Goal: Transaction & Acquisition: Purchase product/service

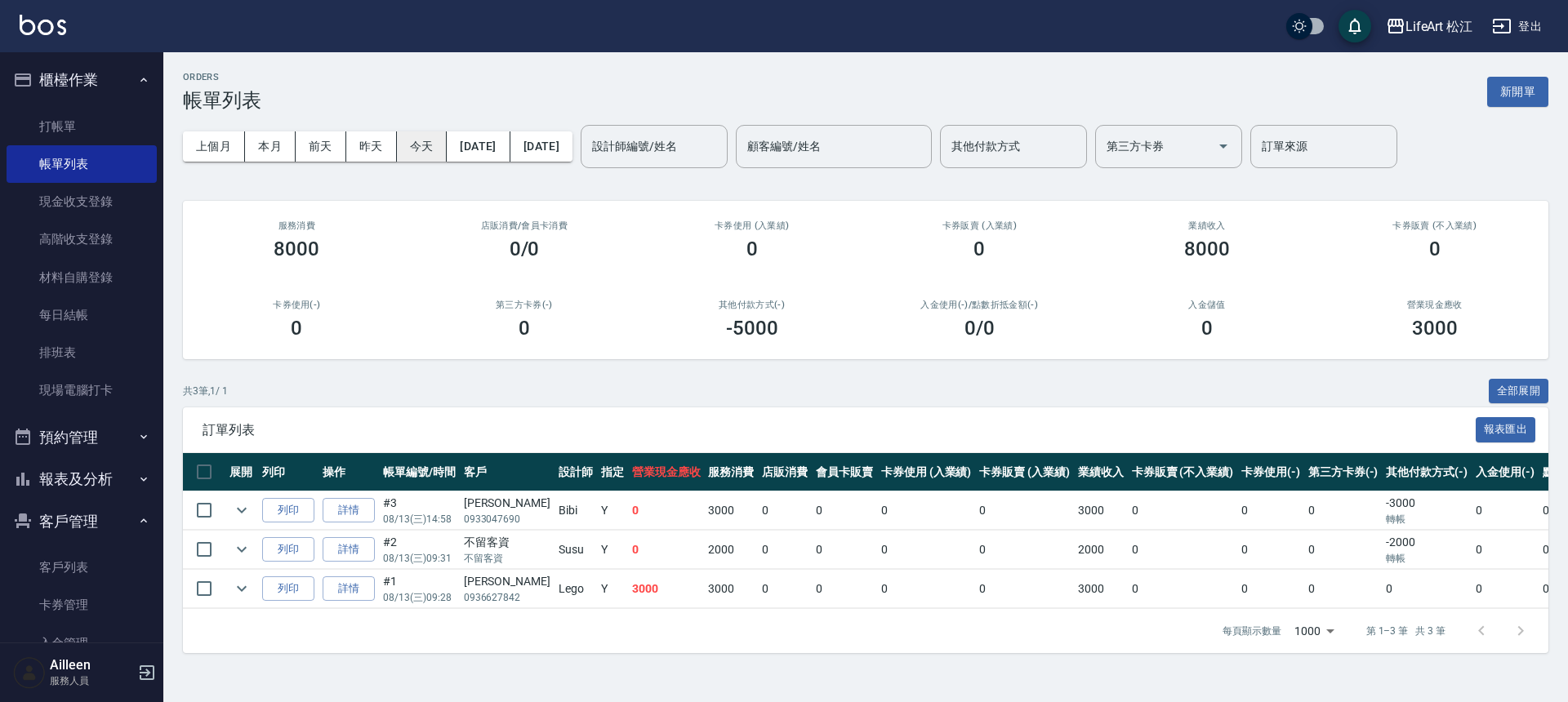
click at [437, 149] on button "今天" at bounding box center [421, 147] width 50 height 31
click at [1501, 96] on button "新開單" at bounding box center [1518, 92] width 61 height 31
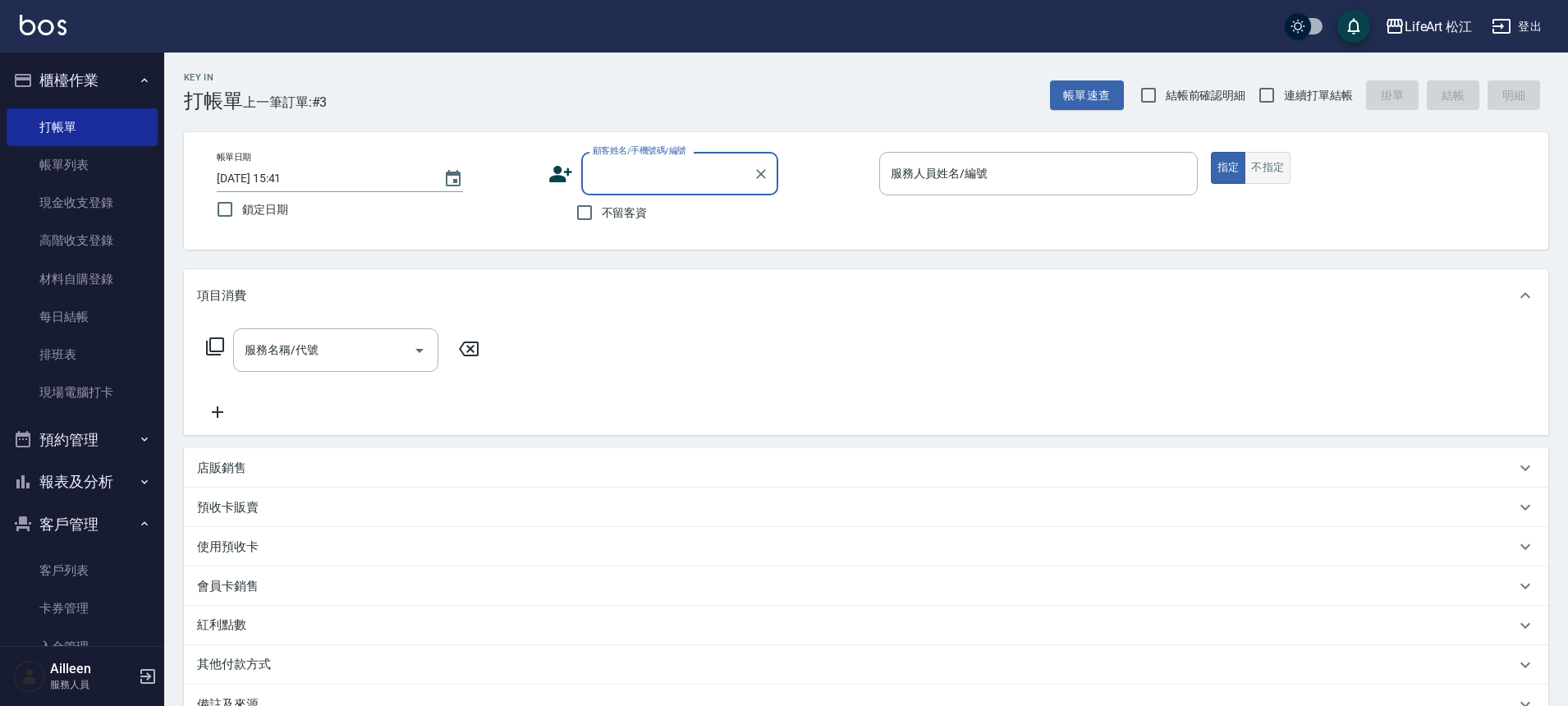
click at [1260, 161] on button "不指定" at bounding box center [1268, 167] width 46 height 32
click at [983, 180] on div "服務人員姓名/編號 服務人員姓名/編號" at bounding box center [1038, 173] width 319 height 44
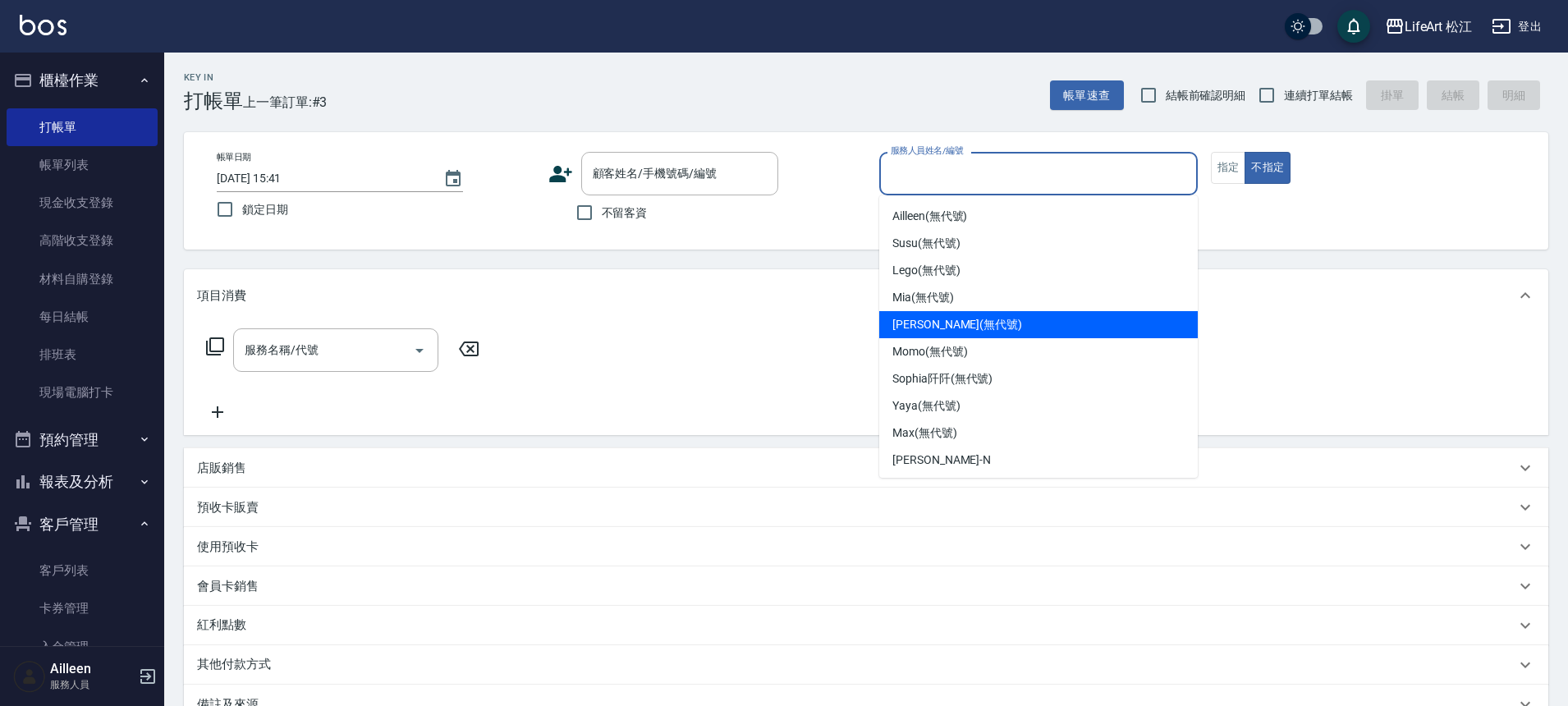
scroll to position [136, 0]
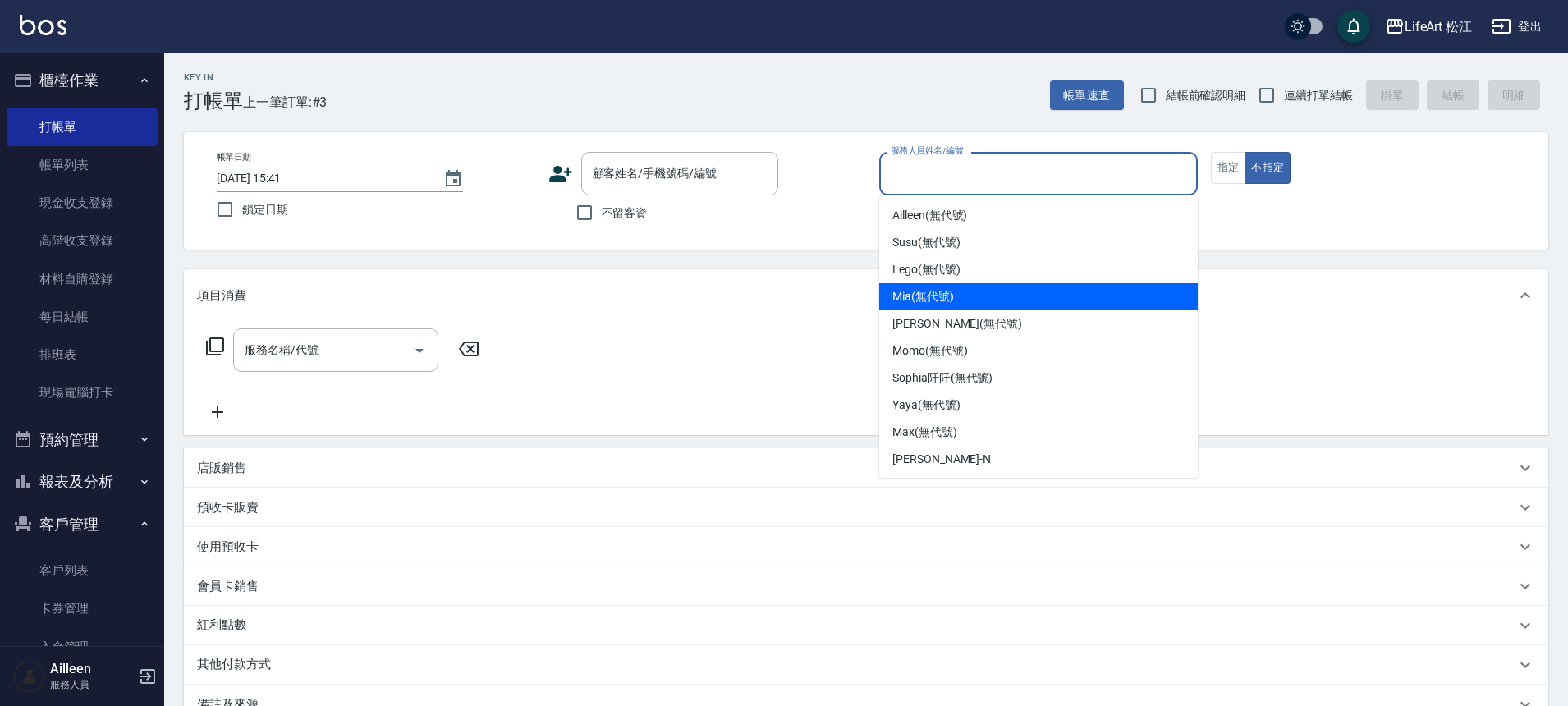
drag, startPoint x: 946, startPoint y: 322, endPoint x: 946, endPoint y: 306, distance: 16.0
click at [946, 306] on ul "[PERSON_NAME] (無代號) [PERSON_NAME] (無代號) [PERSON_NAME] (無代號) [PERSON_NAME] (無代號)…" at bounding box center [1038, 336] width 319 height 282
click at [951, 300] on span "Mia (無代號)" at bounding box center [924, 296] width 61 height 17
type input "Mia(無代號)"
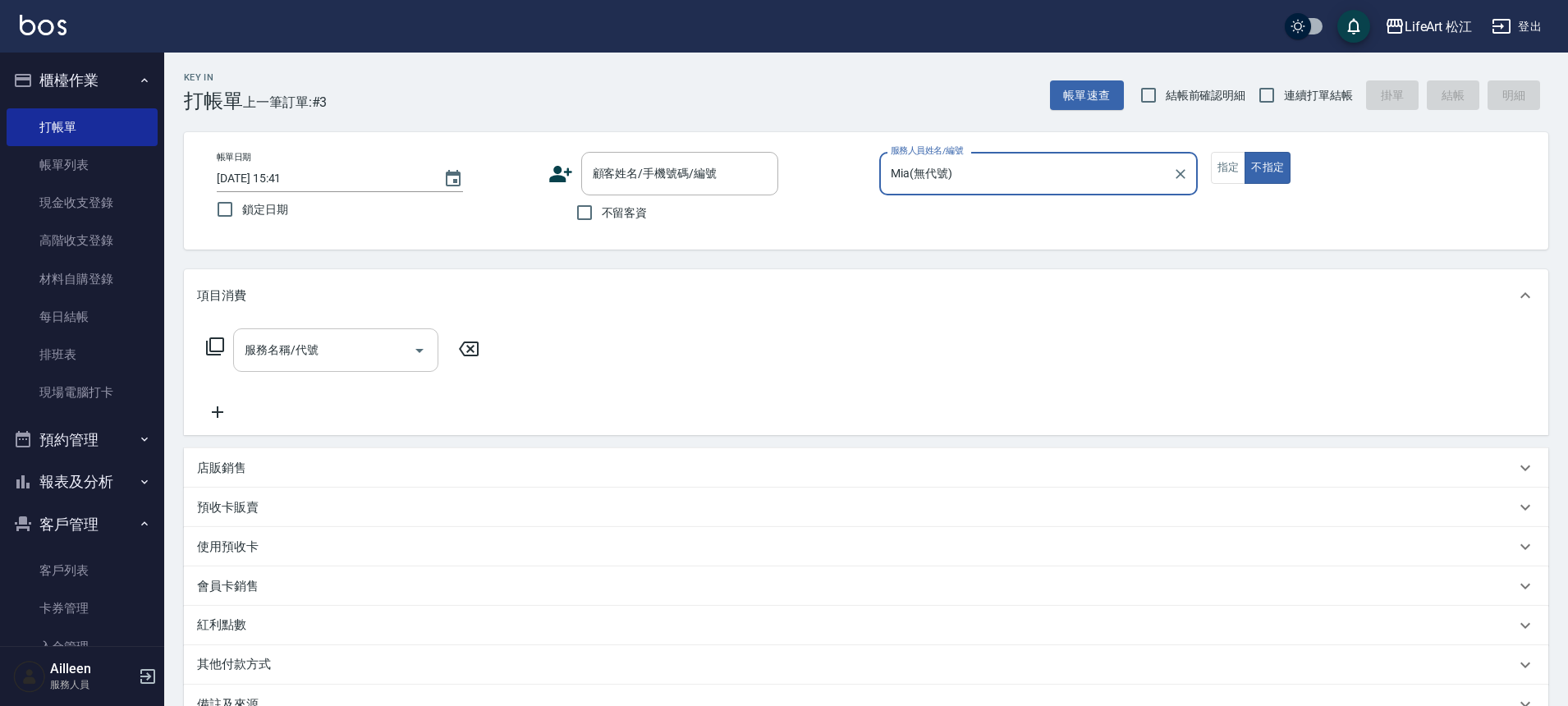
click at [379, 359] on input "服務名稱/代號" at bounding box center [324, 350] width 166 height 29
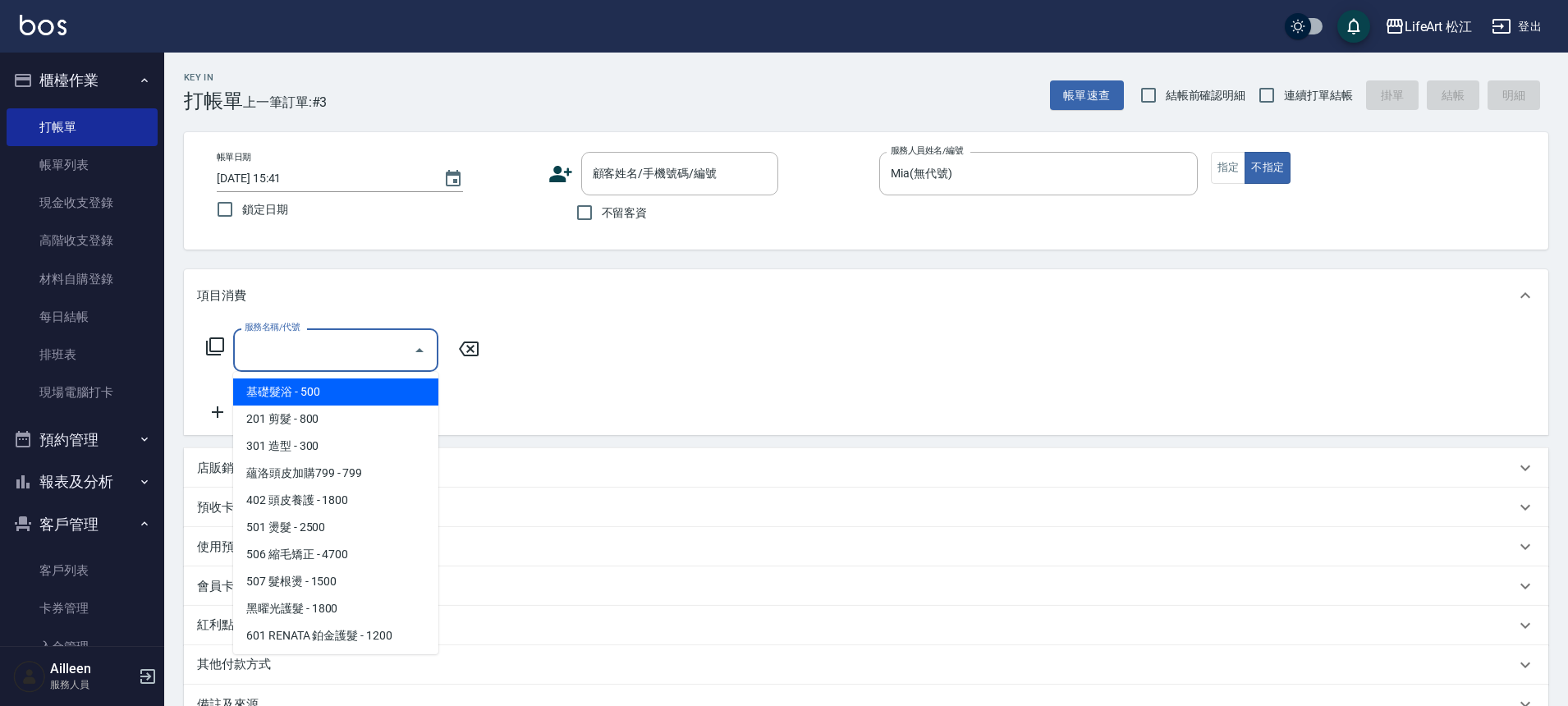
click at [359, 389] on span "基礎髮浴 - 500" at bounding box center [336, 391] width 205 height 27
type input "基礎髮浴 (101)"
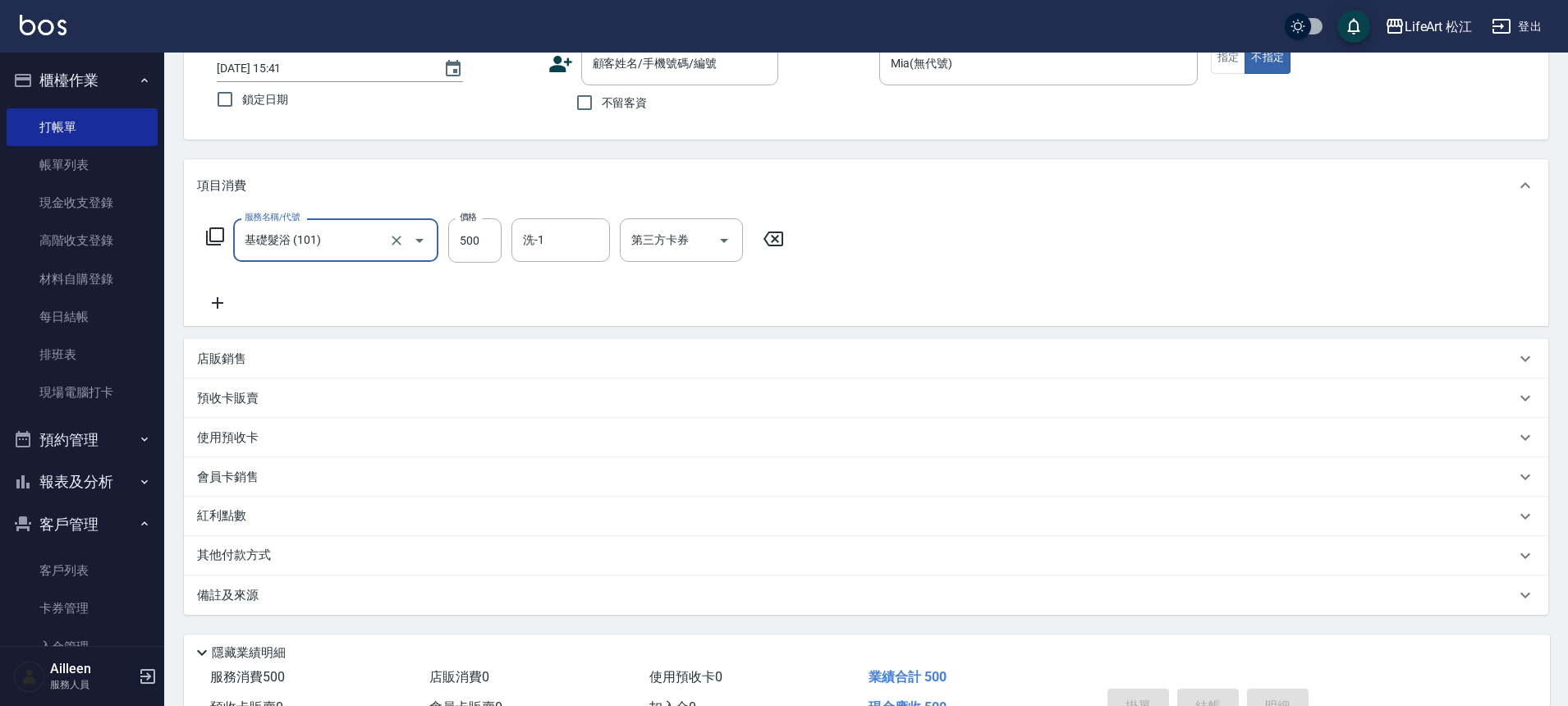
scroll to position [205, 0]
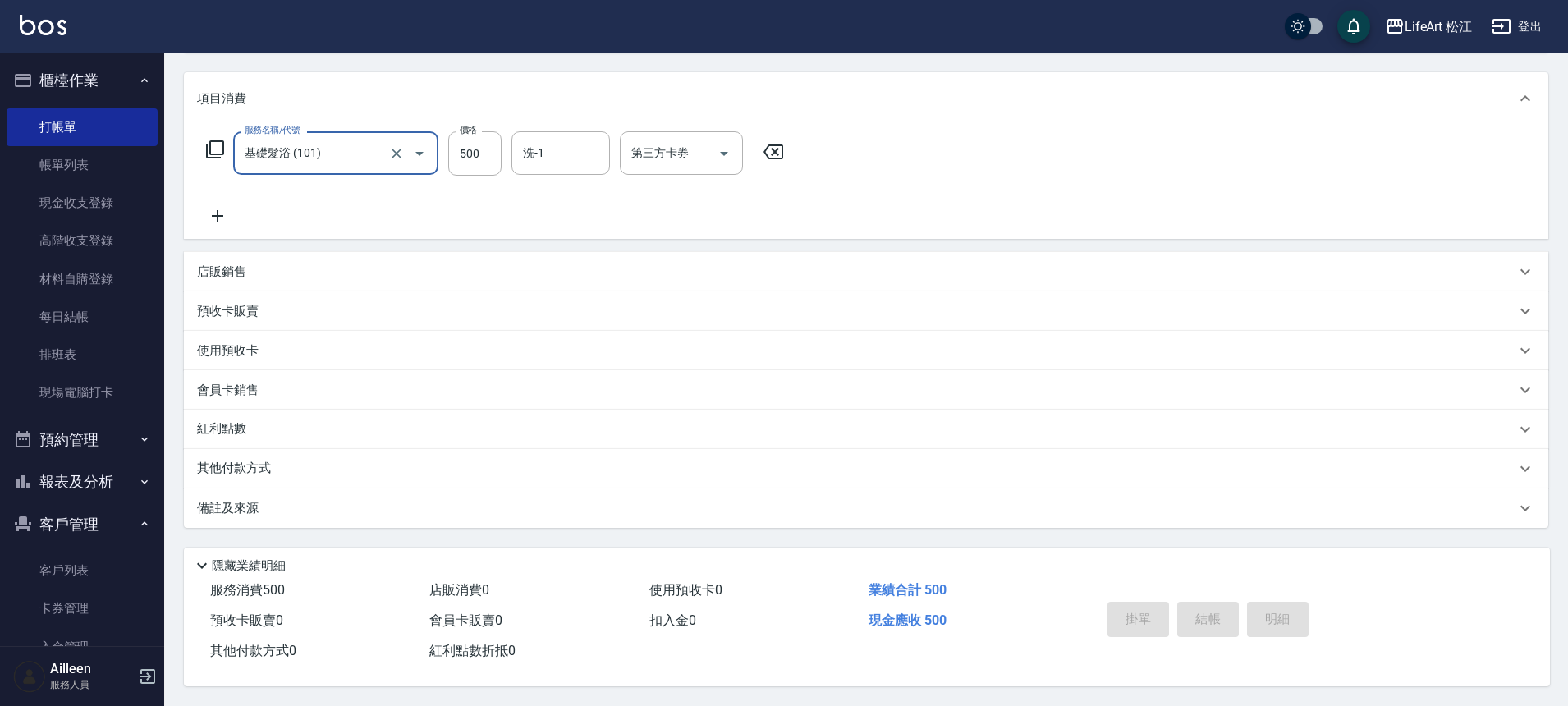
click at [305, 504] on div "備註及來源" at bounding box center [856, 508] width 1319 height 17
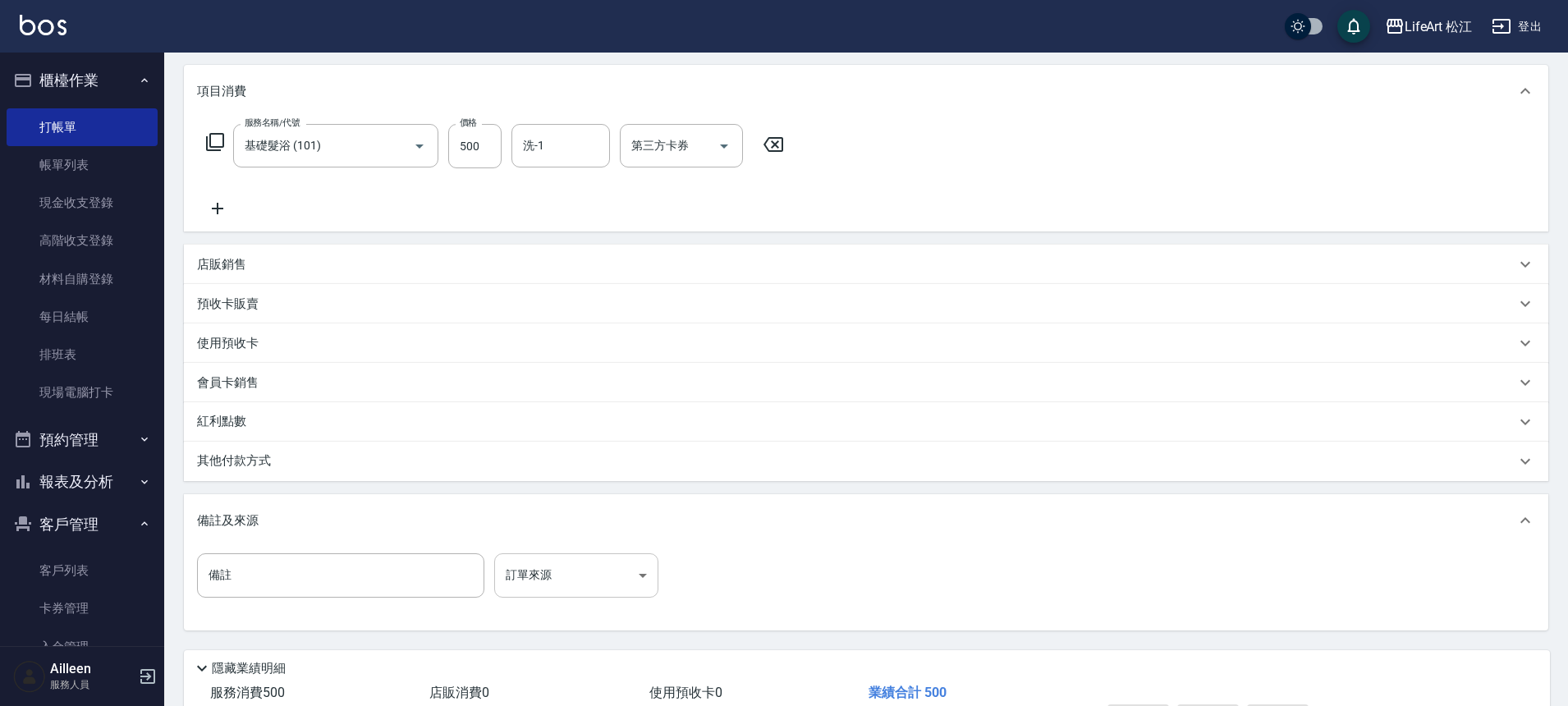
click at [560, 576] on body "LifeArt 松江 登出 櫃檯作業 打帳單 帳單列表 現金收支登錄 高階收支登錄 材料自購登錄 每日結帳 排班表 現場電腦打卡 預約管理 預約管理 單日預約…" at bounding box center [784, 302] width 1568 height 1014
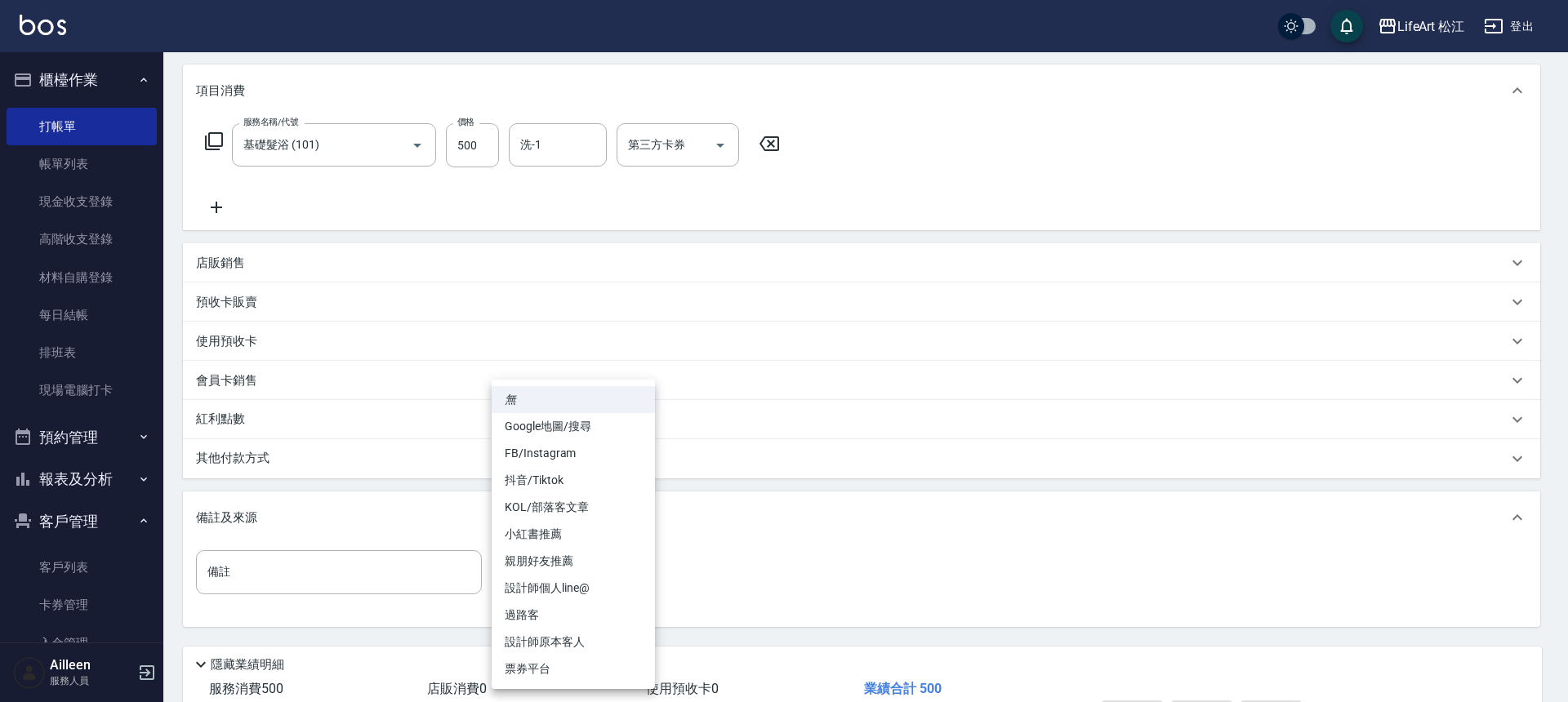
click at [546, 607] on li "過路客" at bounding box center [573, 614] width 163 height 27
type input "過路客"
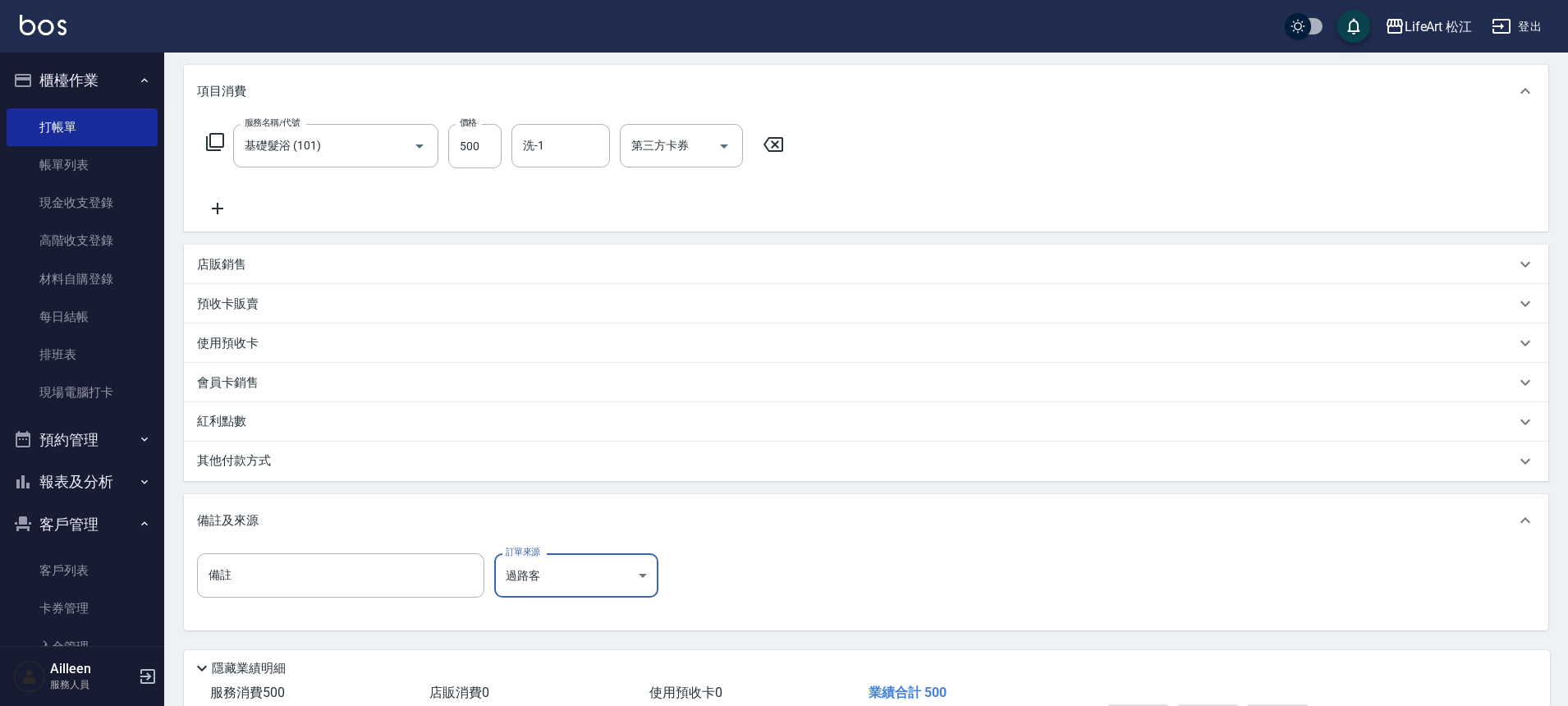
scroll to position [0, 0]
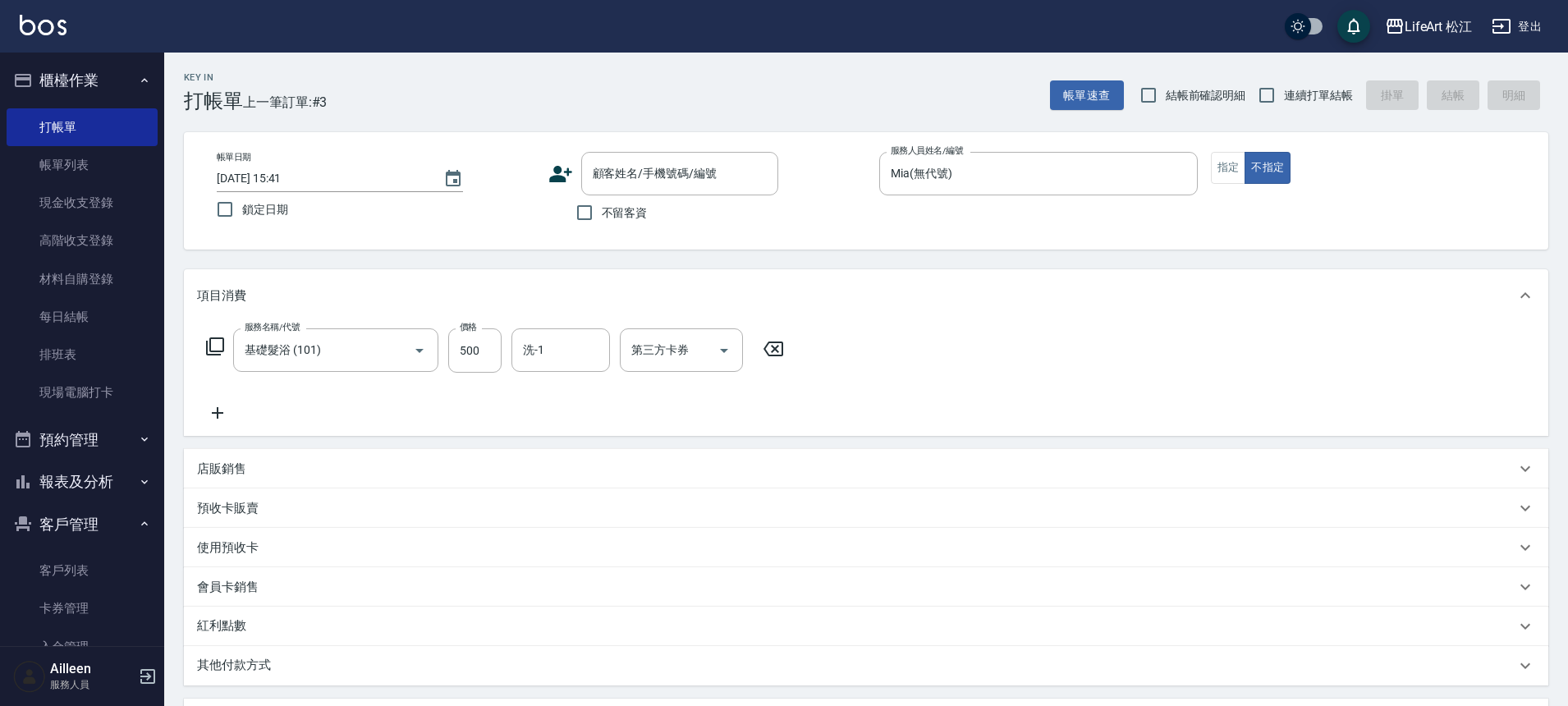
click at [614, 213] on span "不留客資" at bounding box center [625, 213] width 46 height 17
click at [602, 213] on input "不留客資" at bounding box center [584, 212] width 35 height 35
checkbox input "true"
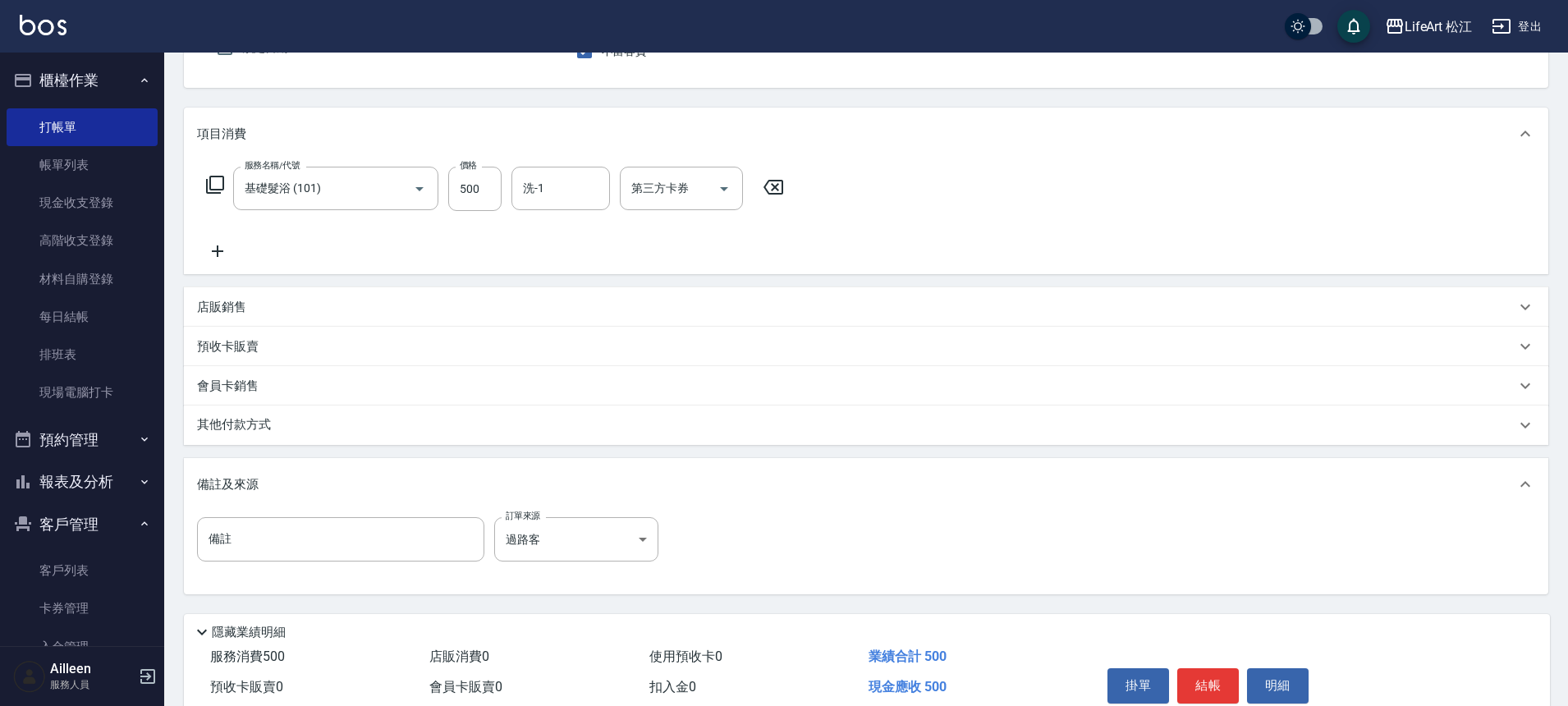
scroll to position [236, 0]
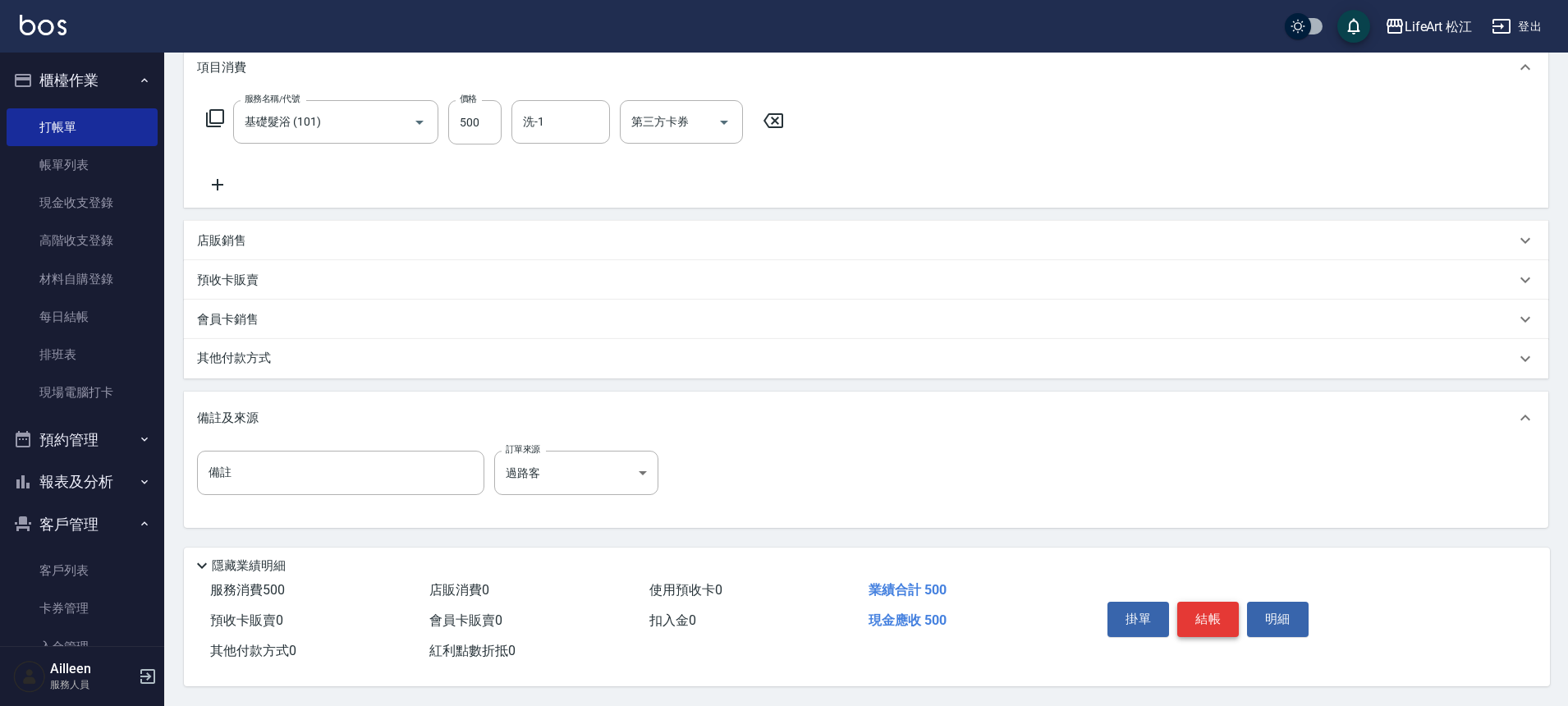
click at [1202, 605] on button "結帳" at bounding box center [1209, 619] width 61 height 35
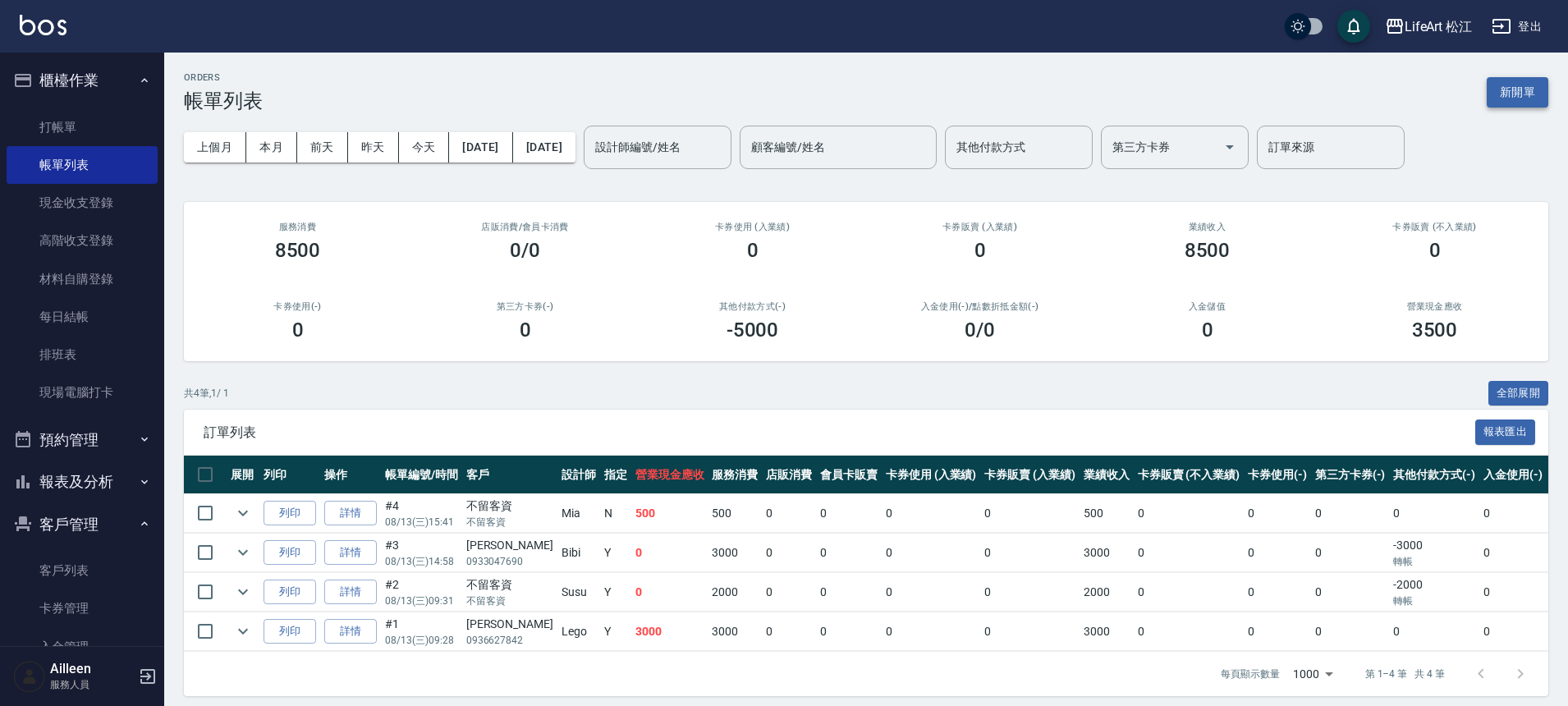
click at [1510, 84] on button "新開單" at bounding box center [1518, 92] width 61 height 31
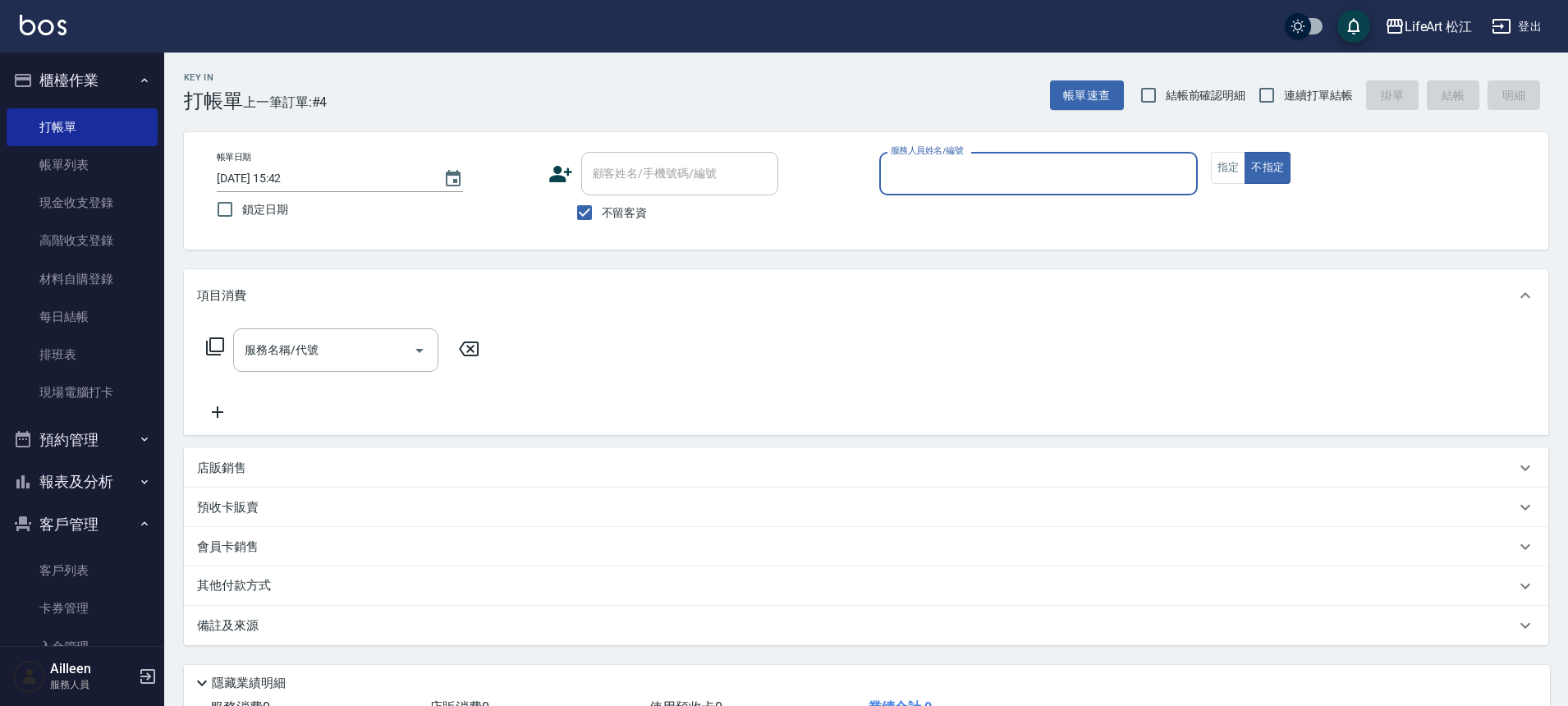
click at [1071, 174] on input "服務人員姓名/編號" at bounding box center [1038, 173] width 304 height 29
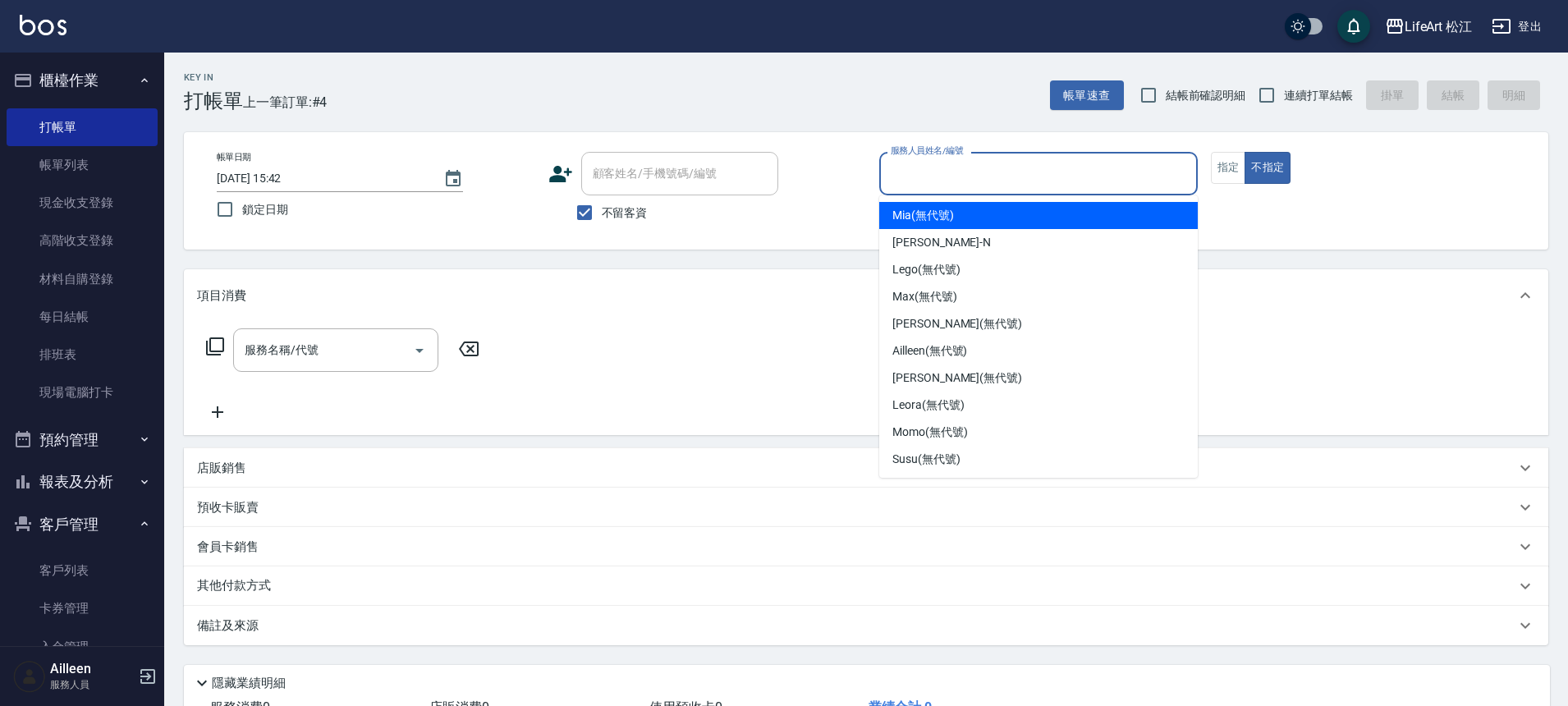
click at [941, 217] on span "Mia (無代號)" at bounding box center [924, 215] width 61 height 17
type input "Mia(無代號)"
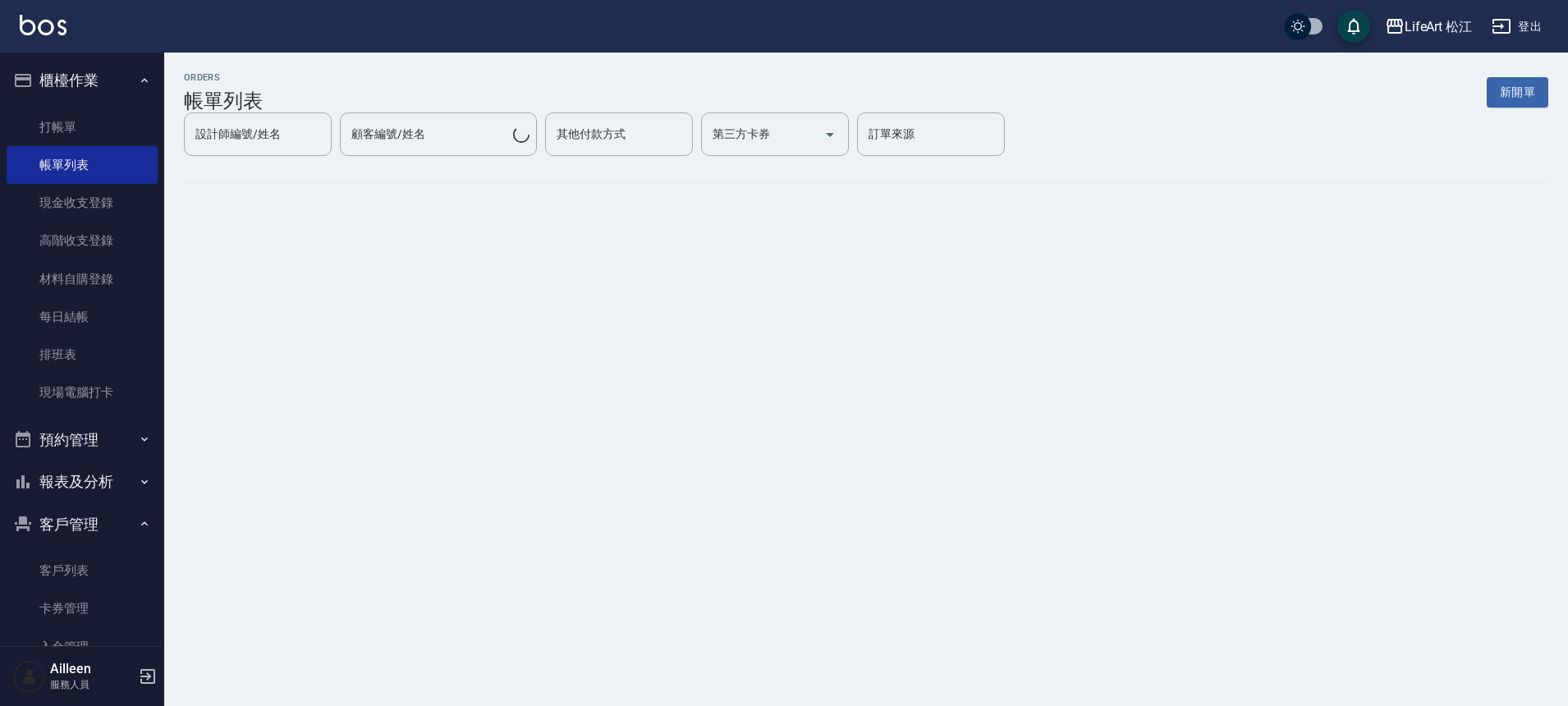
click at [311, 350] on div "ORDERS 帳單列表 新開單 設計師編號/姓名 設計師編號/姓名 顧客編號/姓名 顧客編號/姓名 其他付款方式 其他付款方式 第三方卡券 第三方卡券 訂單來…" at bounding box center [784, 353] width 1568 height 706
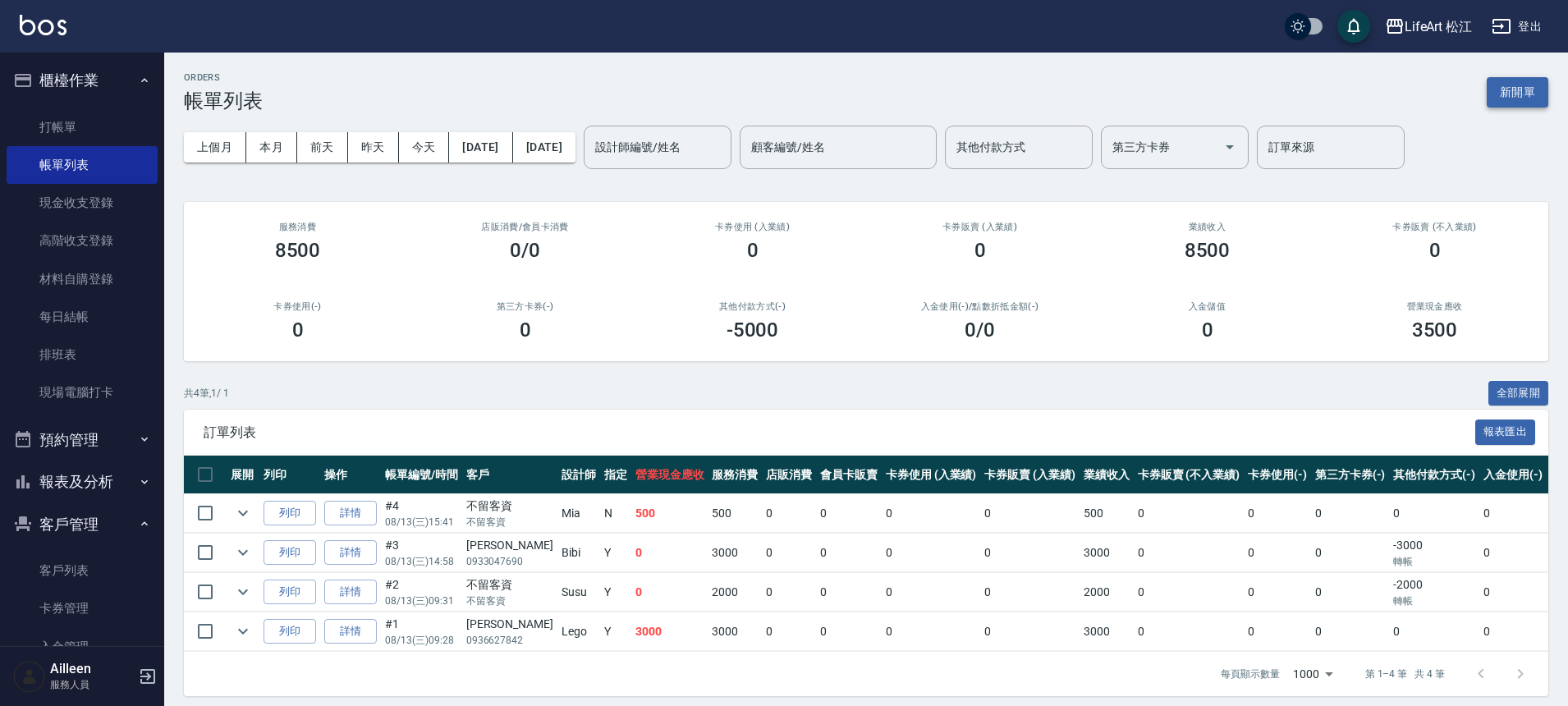
click at [1497, 90] on button "新開單" at bounding box center [1518, 92] width 61 height 31
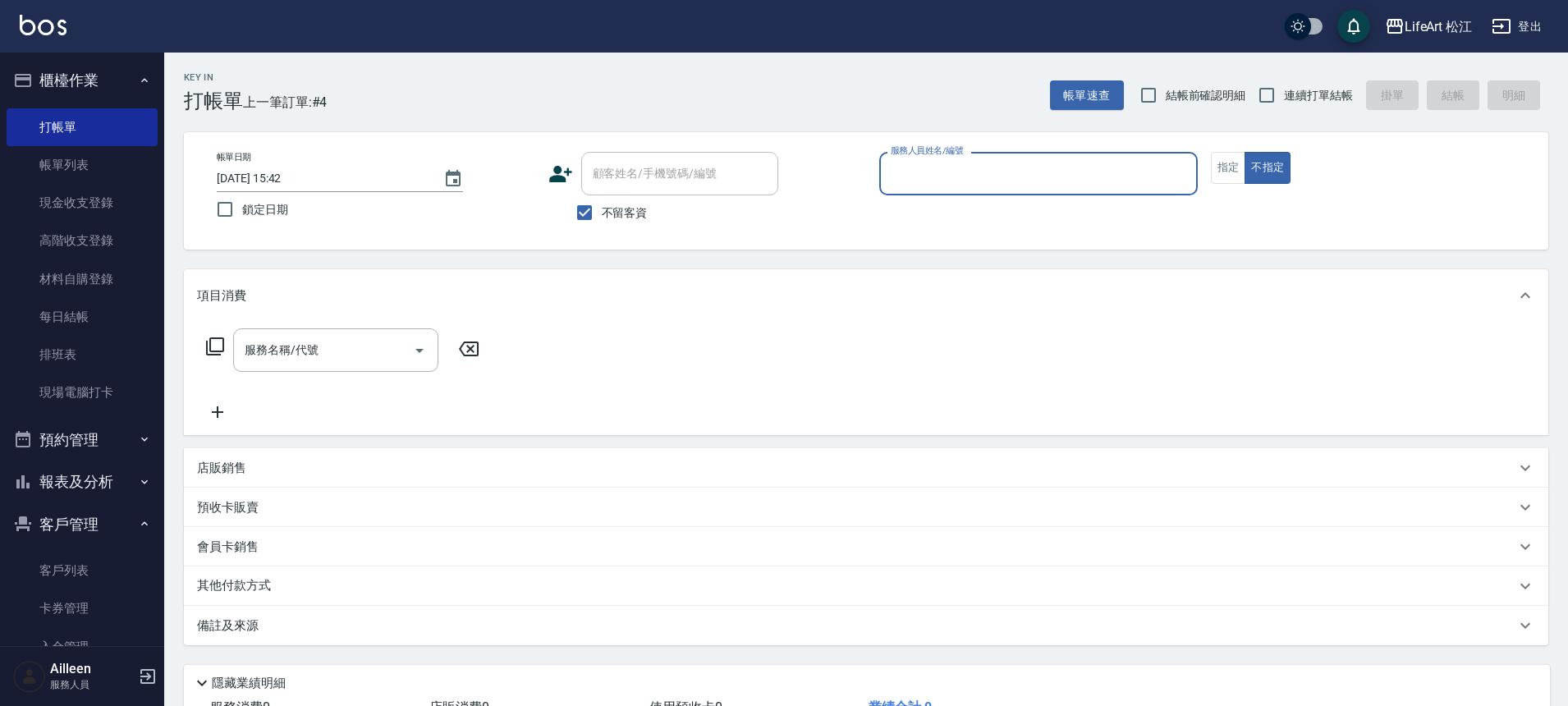
click at [1062, 171] on input "服務人員姓名/編號" at bounding box center [1038, 173] width 304 height 29
click at [1233, 180] on button "指定" at bounding box center [1229, 167] width 36 height 32
click at [1259, 168] on button "不指定" at bounding box center [1268, 167] width 46 height 32
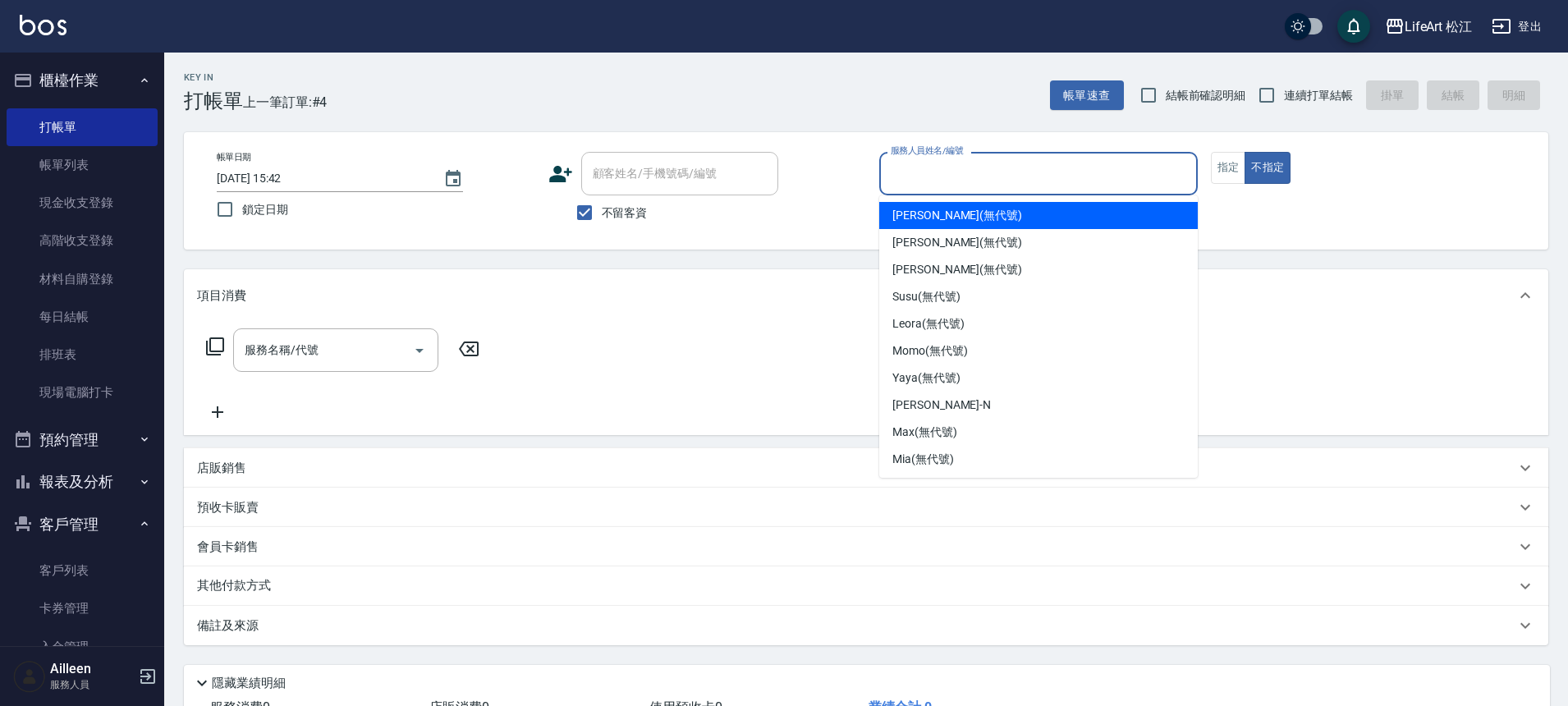
click at [983, 178] on input "服務人員姓名/編號" at bounding box center [1038, 173] width 304 height 29
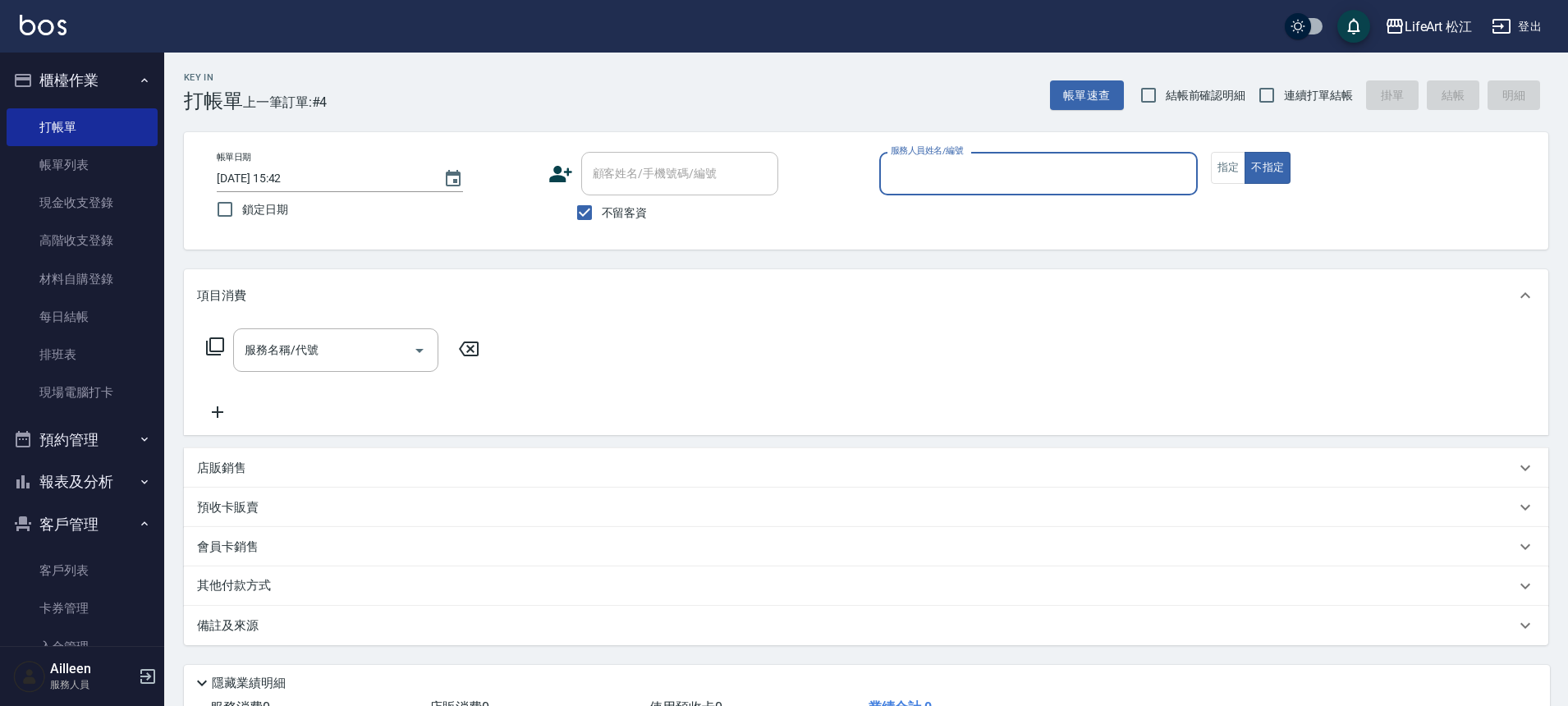
click at [1006, 194] on div "服務人員姓名/編號" at bounding box center [1038, 173] width 319 height 44
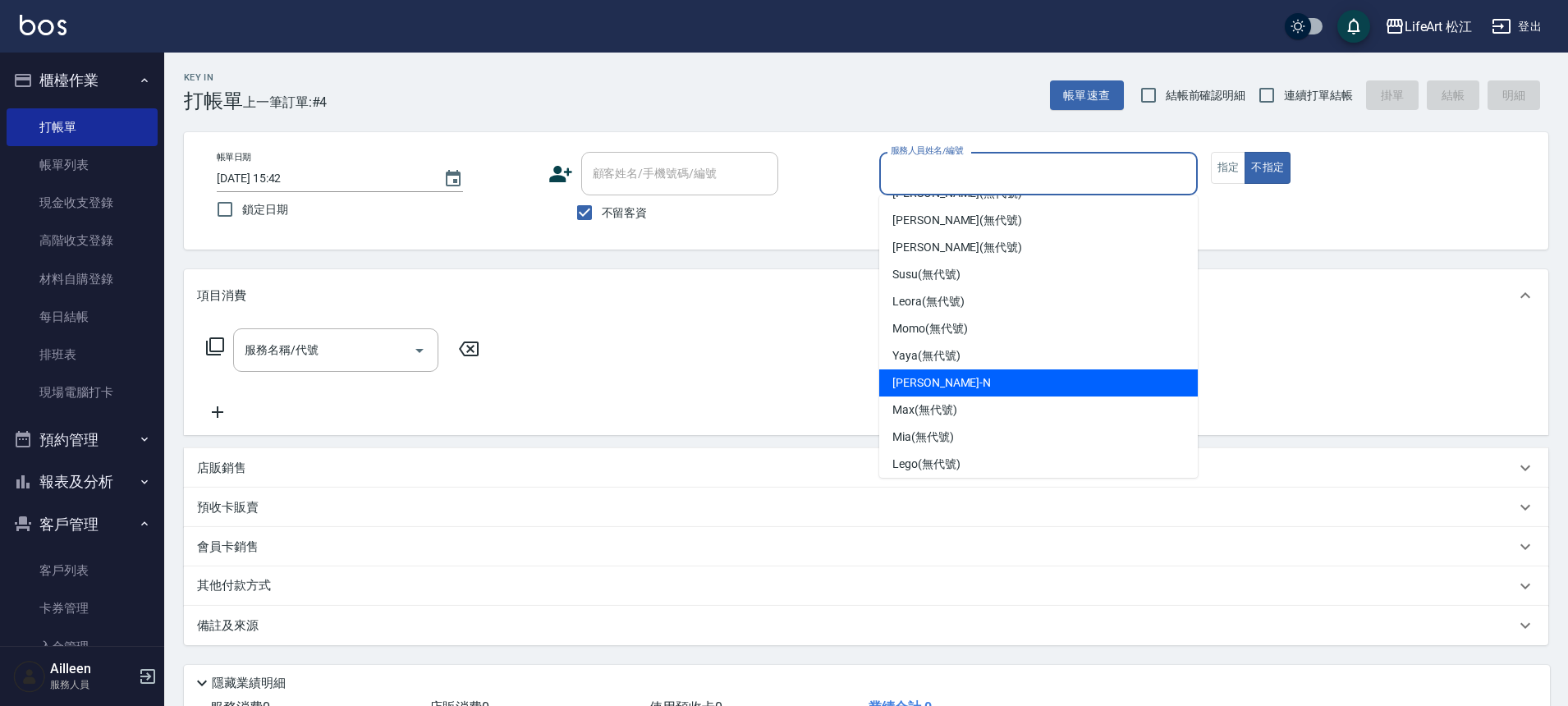
scroll to position [34, 0]
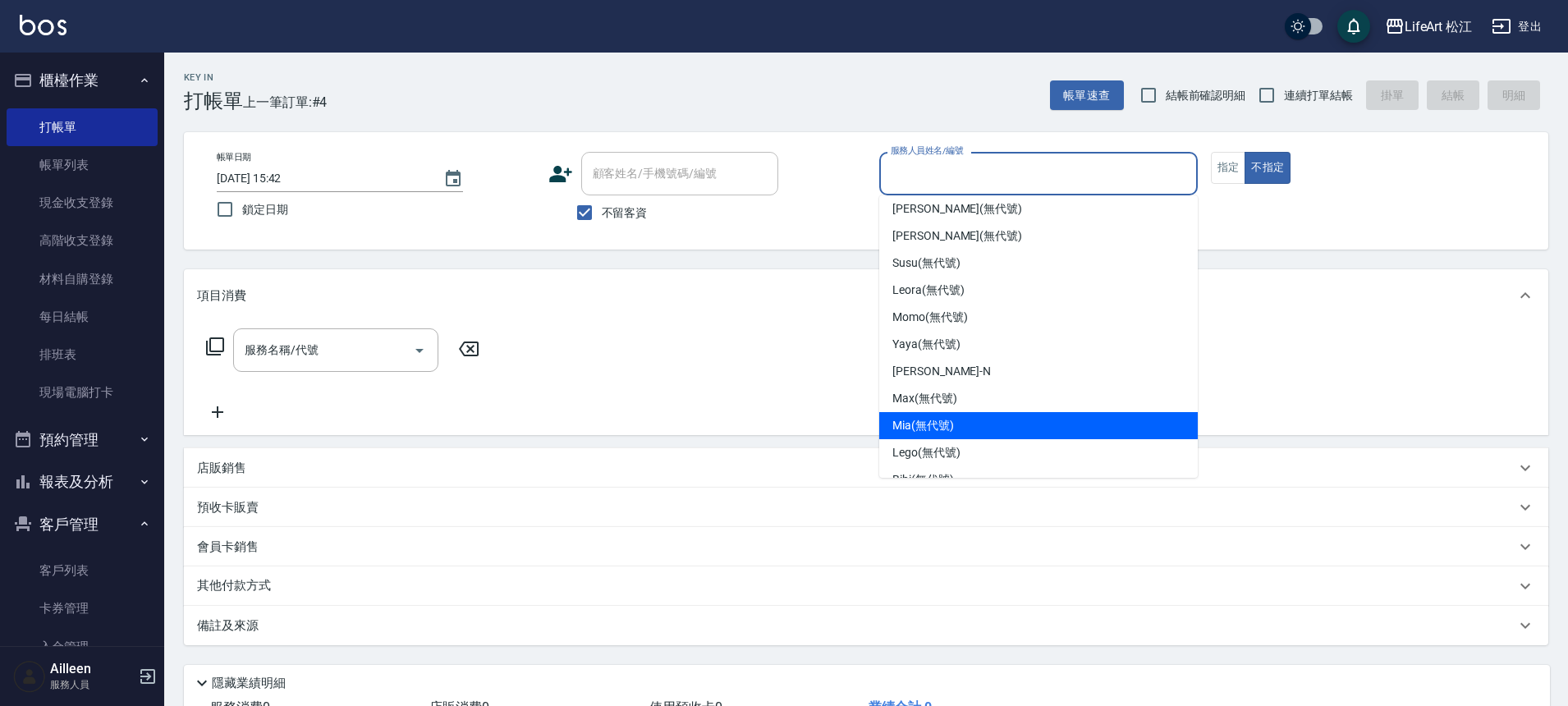
click at [923, 422] on span "Mia (無代號)" at bounding box center [924, 425] width 61 height 17
type input "Mia(無代號)"
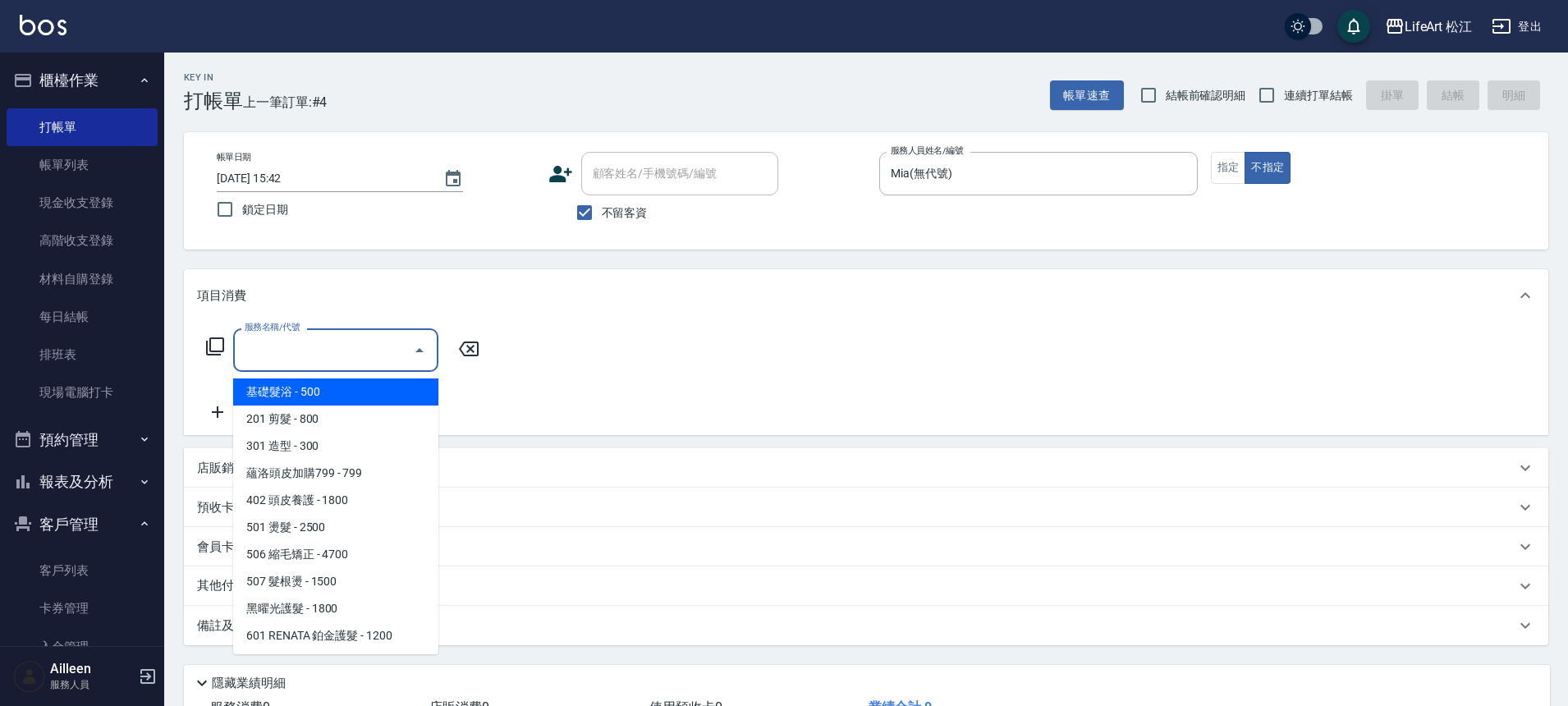
click at [312, 357] on input "服務名稱/代號" at bounding box center [324, 350] width 166 height 29
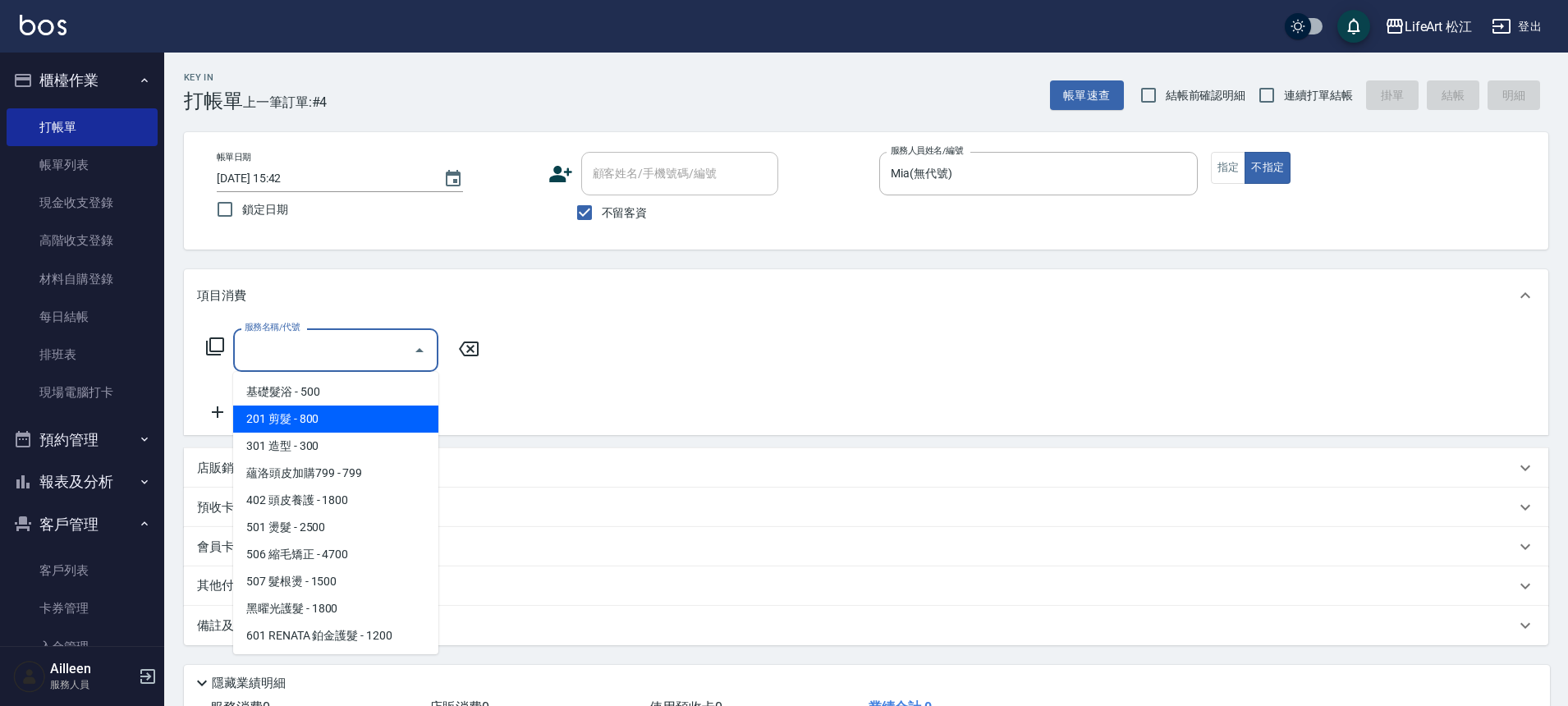
click at [300, 421] on span "201 剪髮 - 800" at bounding box center [336, 419] width 205 height 27
type input "201 剪髮(201)"
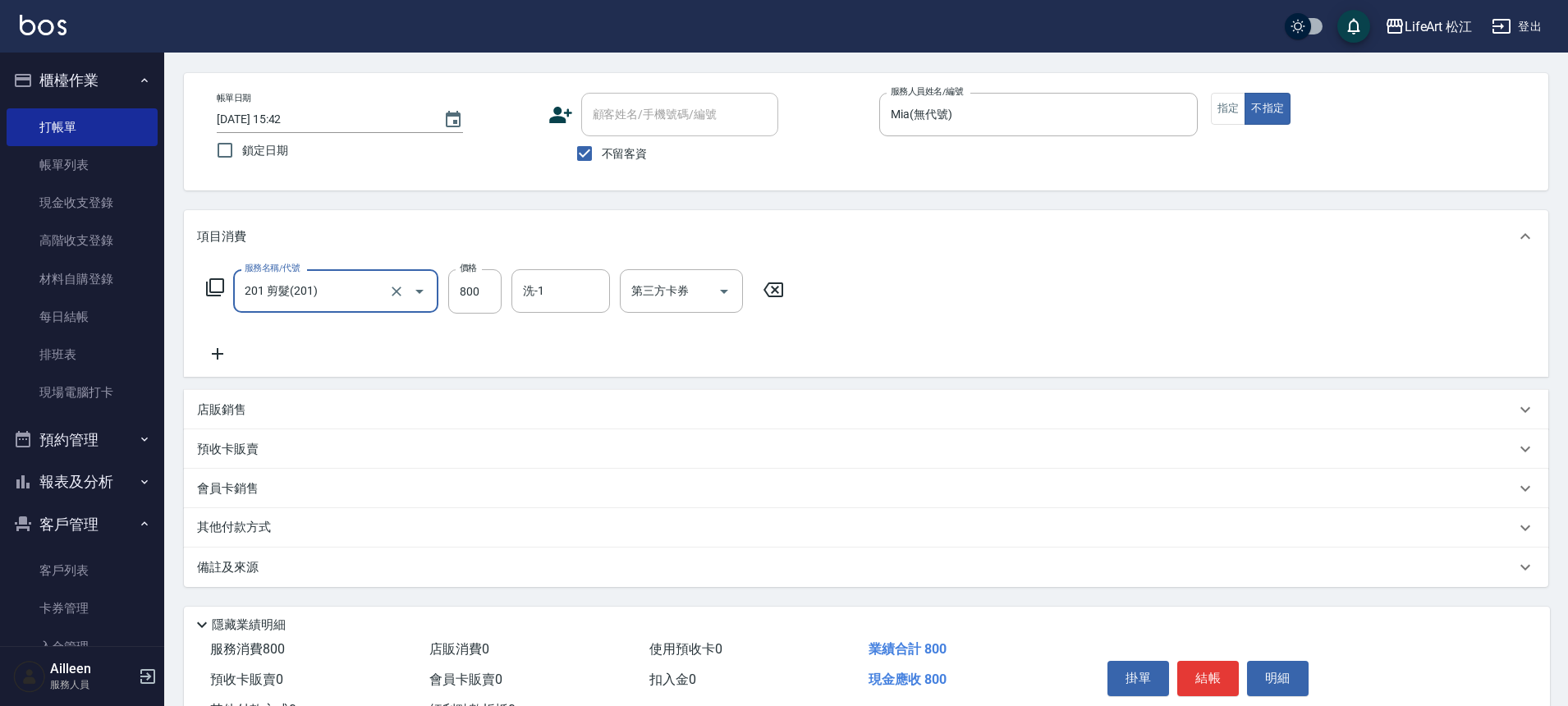
scroll to position [126, 0]
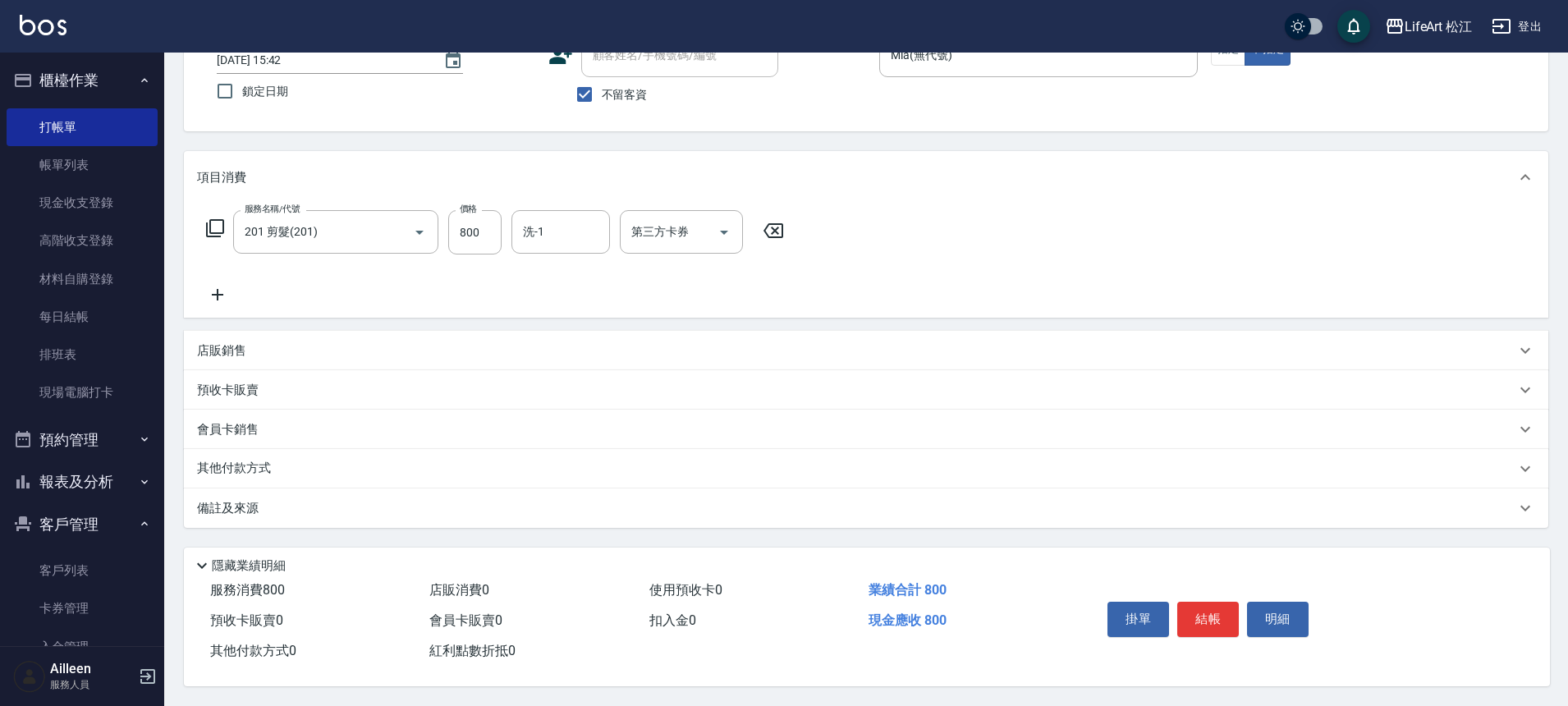
click at [250, 510] on div "備註及來源" at bounding box center [866, 509] width 1365 height 40
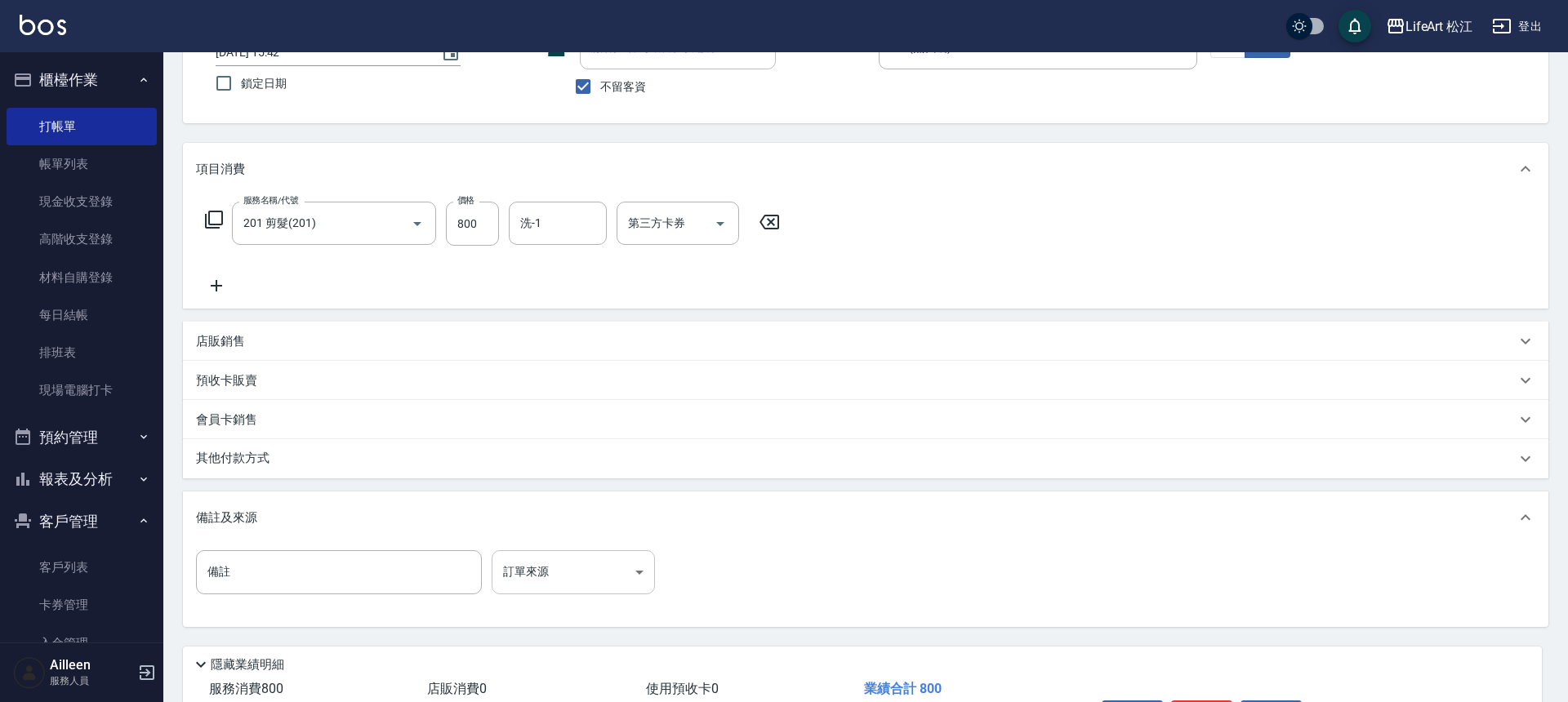
click at [582, 572] on body "LifeArt 松江 登出 櫃檯作業 打帳單 帳單列表 現金收支登錄 高階收支登錄 材料自購登錄 每日結帳 排班表 現場電腦打卡 預約管理 預約管理 單日預約…" at bounding box center [784, 340] width 1568 height 929
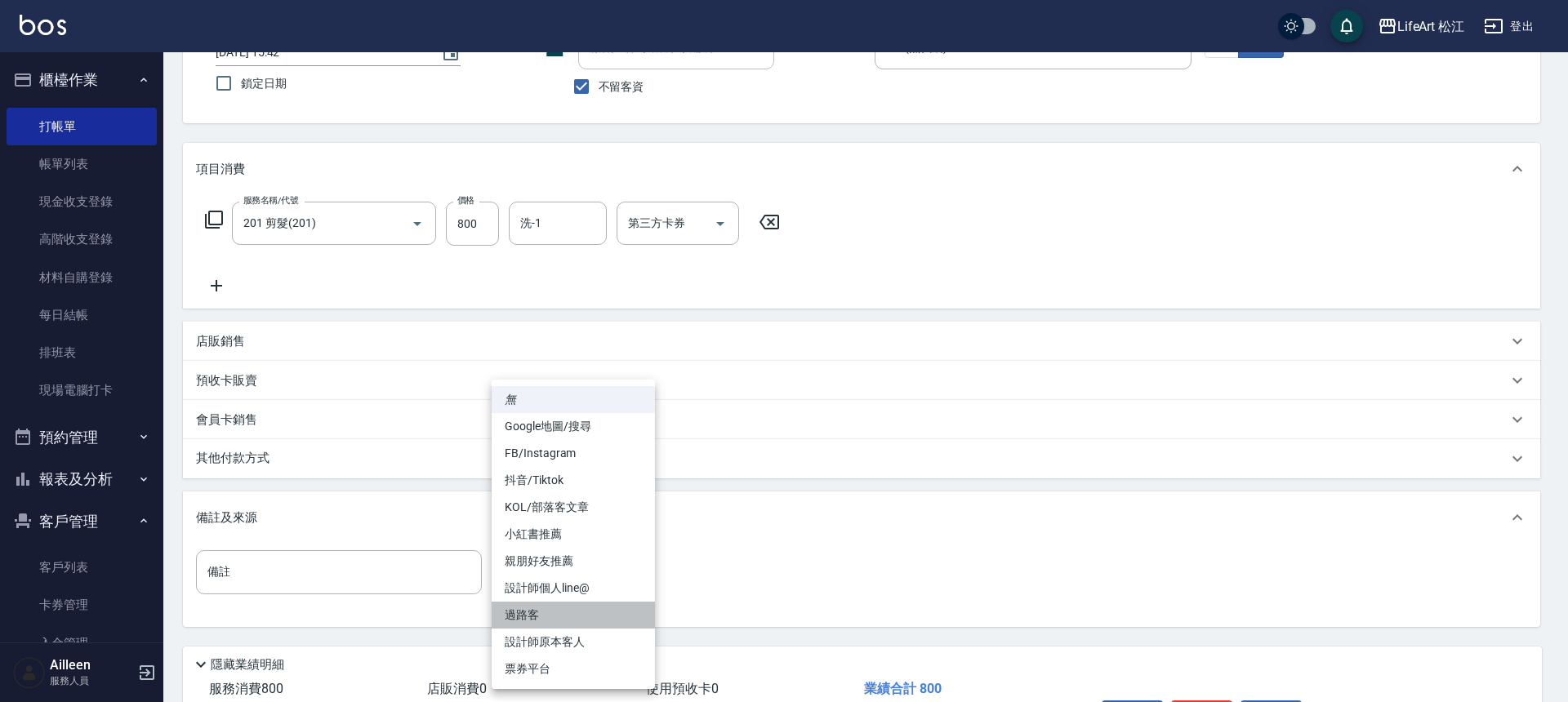
click at [558, 605] on li "過路客" at bounding box center [573, 614] width 163 height 27
type input "過路客"
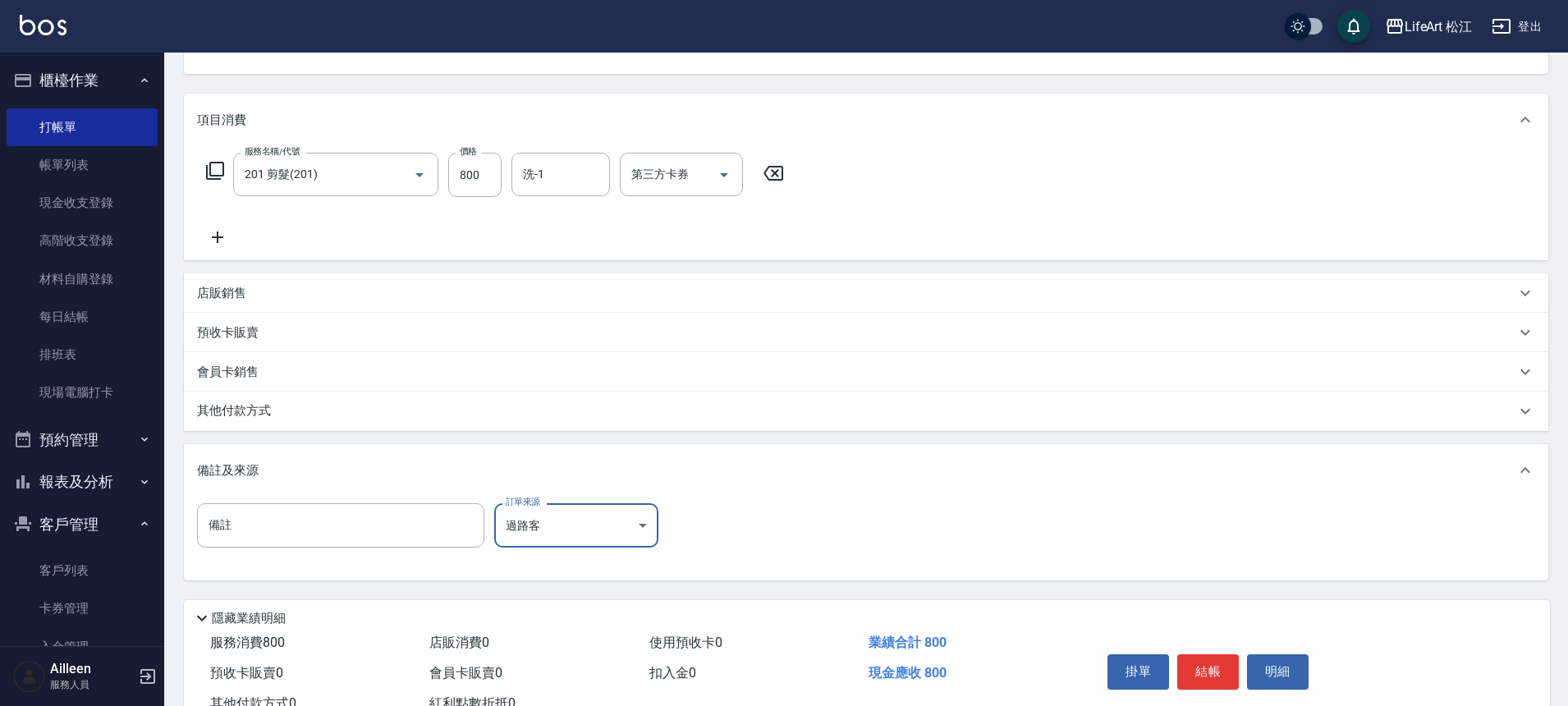
scroll to position [236, 0]
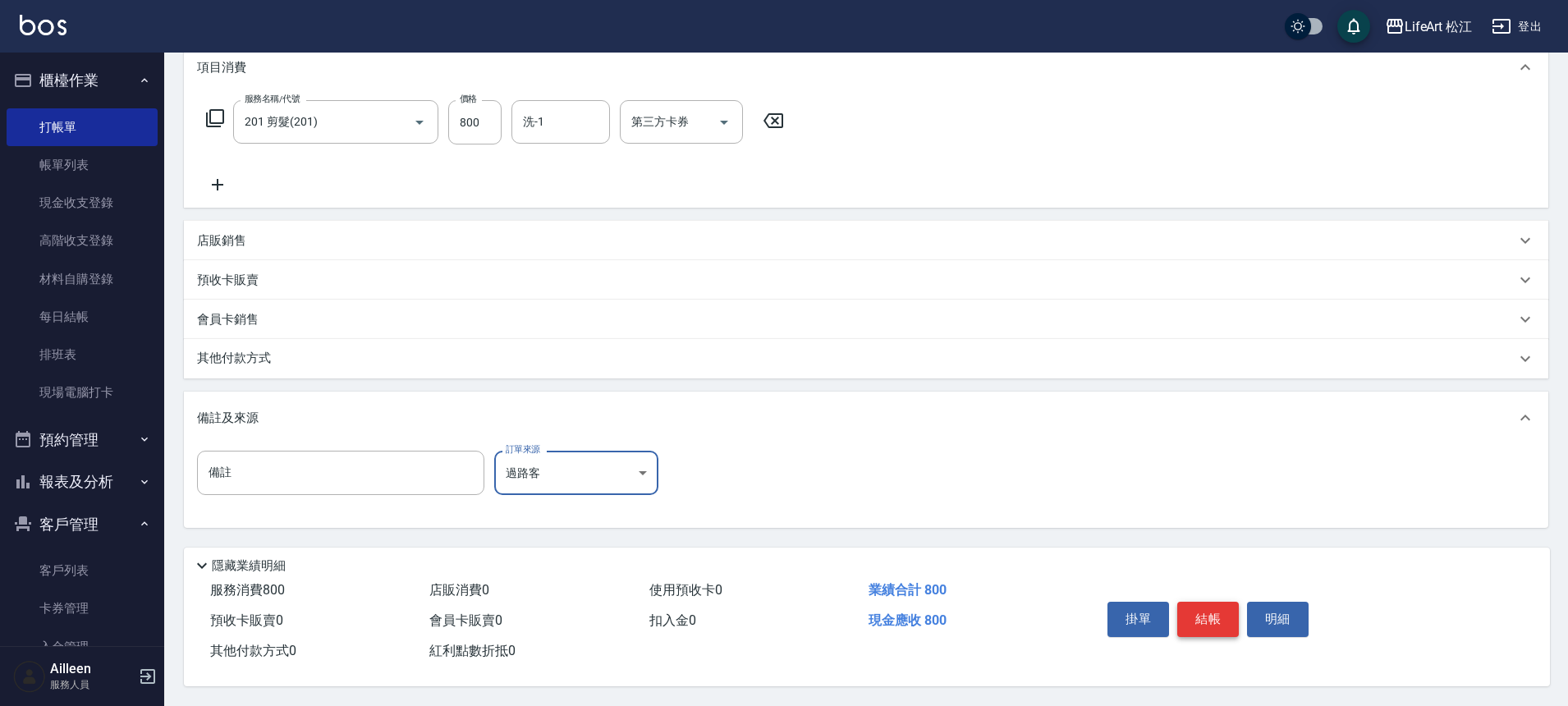
click at [1217, 605] on button "結帳" at bounding box center [1209, 619] width 61 height 35
